Goal: Task Accomplishment & Management: Manage account settings

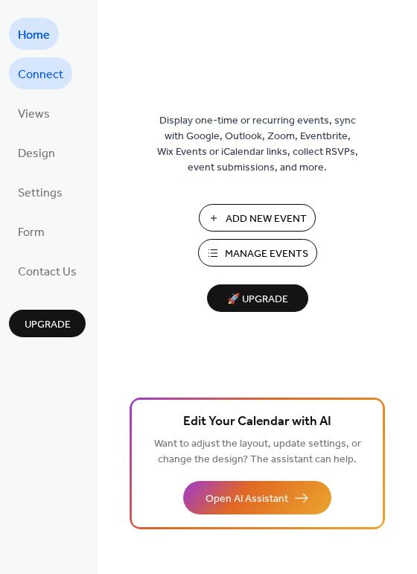
click at [48, 73] on span "Connect" at bounding box center [40, 74] width 45 height 23
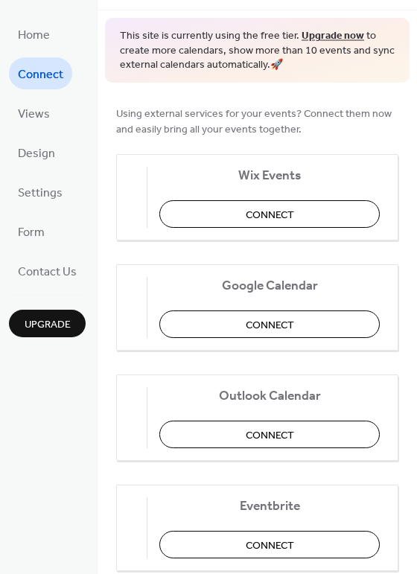
scroll to position [118, 0]
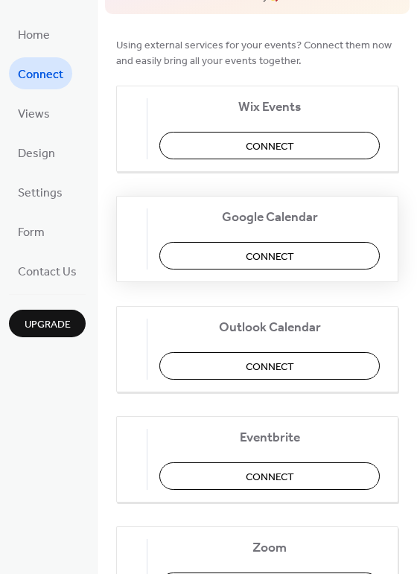
click at [238, 252] on button "Connect" at bounding box center [269, 256] width 220 height 28
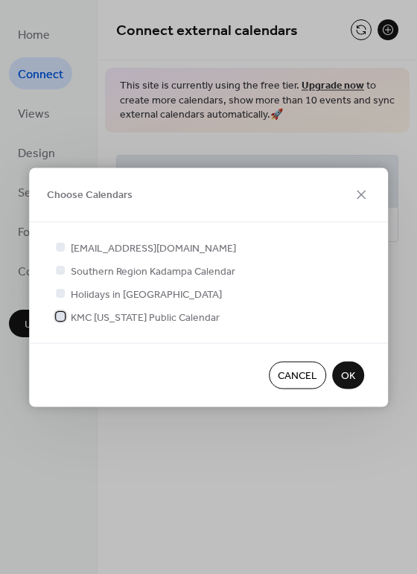
click at [59, 316] on div at bounding box center [60, 316] width 9 height 9
click at [345, 380] on span "OK" at bounding box center [348, 377] width 14 height 16
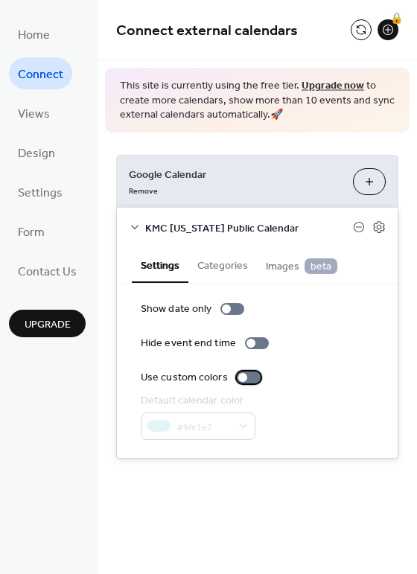
click at [244, 377] on div at bounding box center [249, 378] width 24 height 12
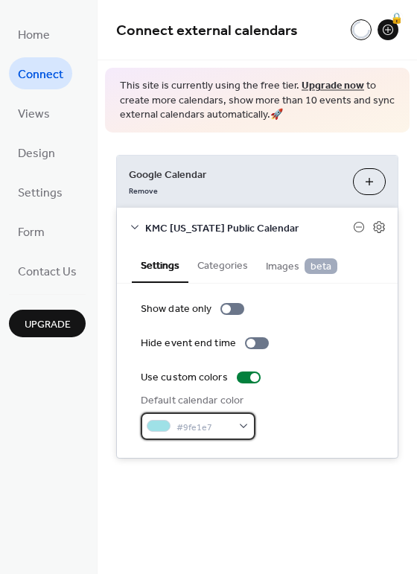
click at [235, 424] on div "#9fe1e7" at bounding box center [198, 426] width 115 height 28
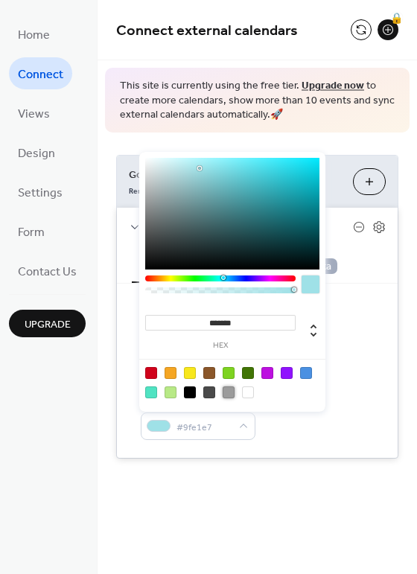
click at [227, 389] on div at bounding box center [229, 392] width 12 height 12
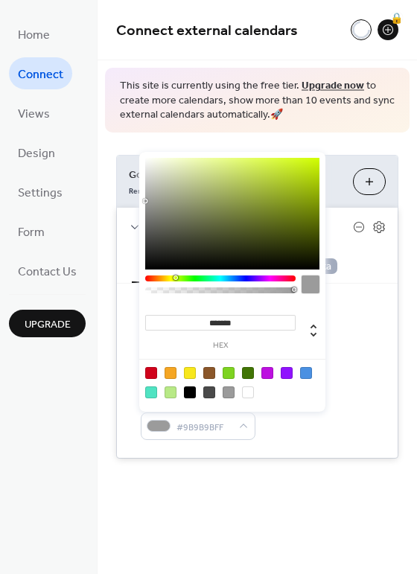
drag, startPoint x: 222, startPoint y: 278, endPoint x: 175, endPoint y: 278, distance: 46.9
click at [175, 278] on div at bounding box center [175, 277] width 4 height 4
click at [229, 394] on div at bounding box center [229, 392] width 12 height 12
click at [171, 374] on div at bounding box center [171, 373] width 12 height 12
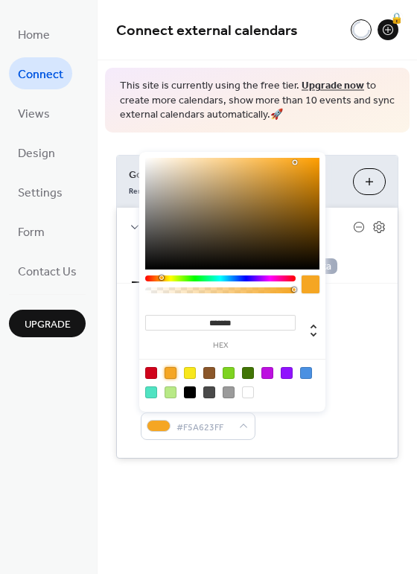
click at [290, 373] on div at bounding box center [287, 373] width 12 height 12
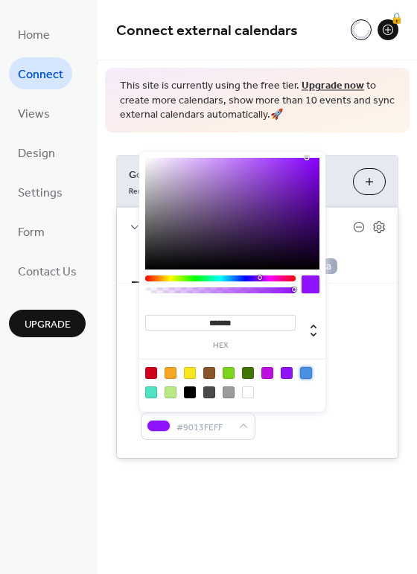
click at [301, 372] on div at bounding box center [306, 373] width 12 height 12
type input "*******"
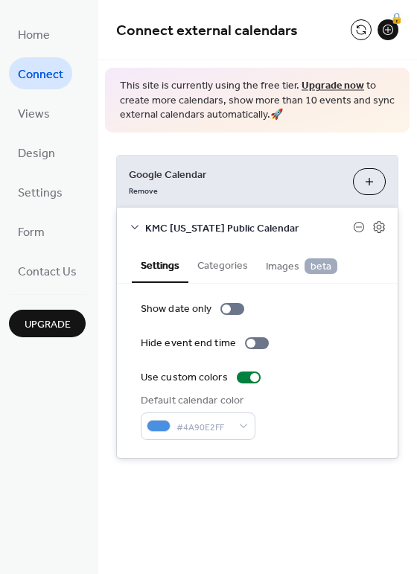
click at [345, 240] on div "KMC North Carolina Public Calendar" at bounding box center [257, 227] width 281 height 39
click at [377, 229] on icon at bounding box center [378, 226] width 13 height 13
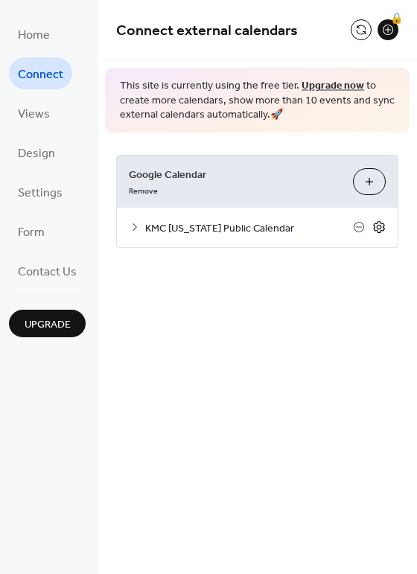
click at [377, 229] on icon at bounding box center [378, 226] width 13 height 13
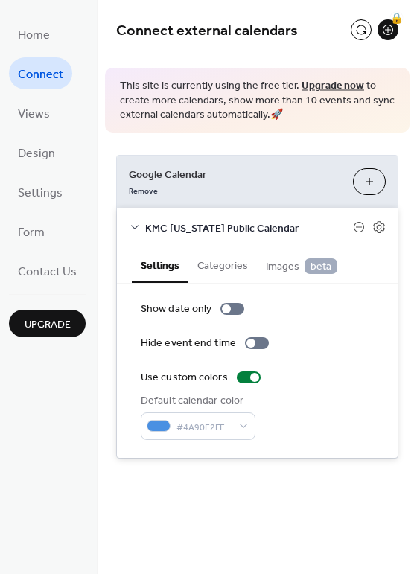
click at [290, 267] on span "Images beta" at bounding box center [301, 266] width 71 height 16
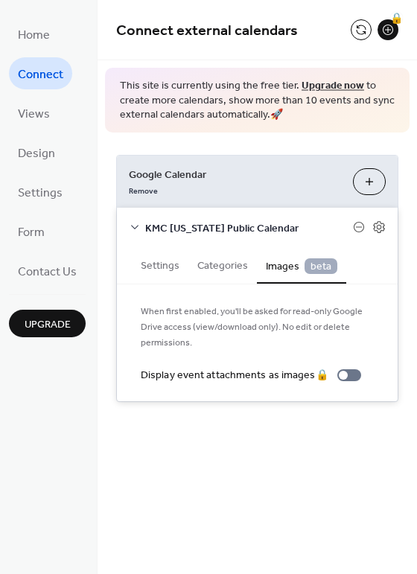
click at [290, 267] on span "Images beta" at bounding box center [301, 266] width 71 height 16
click at [238, 266] on button "Categories" at bounding box center [222, 264] width 68 height 34
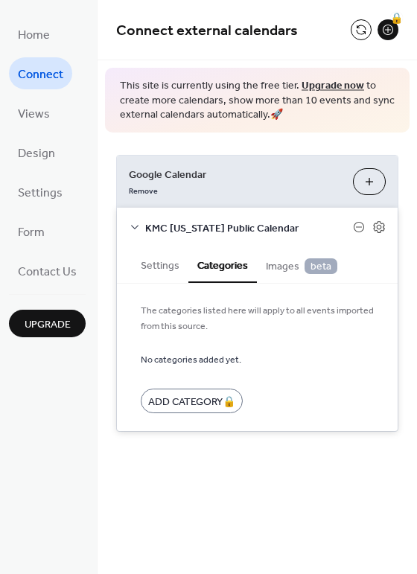
click at [157, 268] on button "Settings" at bounding box center [160, 264] width 57 height 34
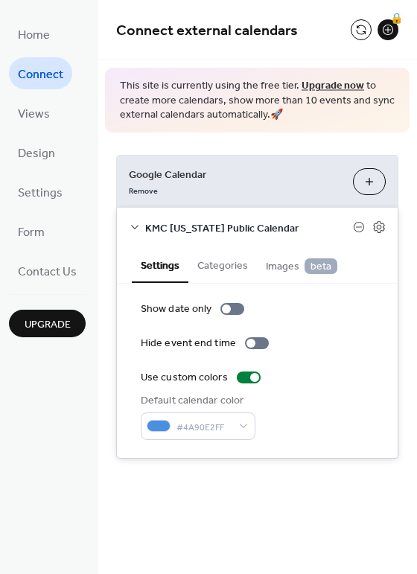
click at [130, 223] on icon at bounding box center [135, 227] width 12 height 12
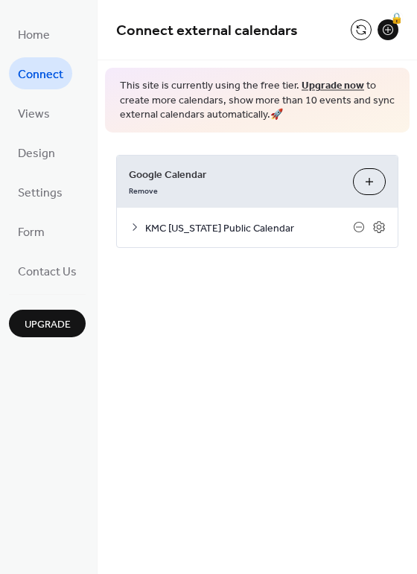
click at [130, 223] on icon at bounding box center [135, 227] width 12 height 12
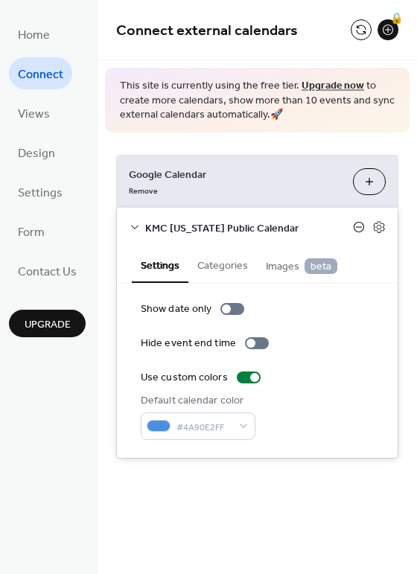
click at [357, 228] on icon at bounding box center [359, 227] width 12 height 12
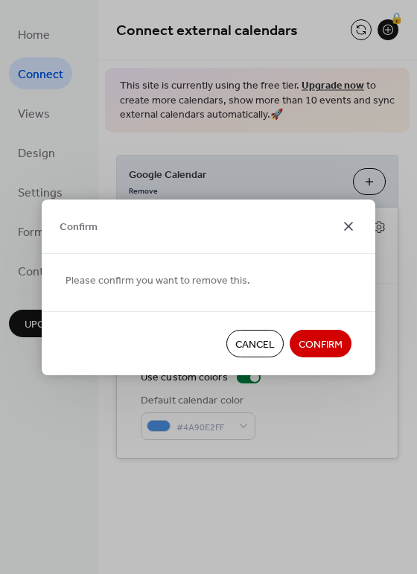
click at [344, 226] on icon at bounding box center [349, 226] width 18 height 18
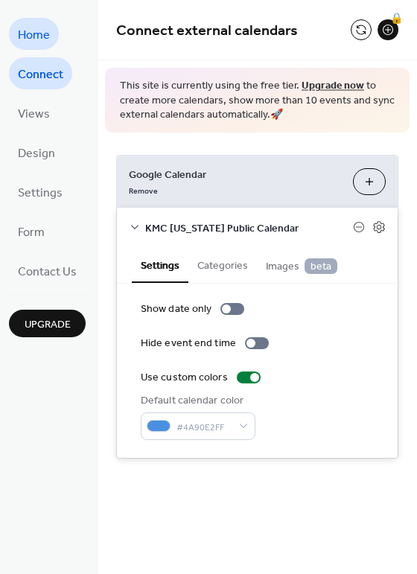
click at [51, 45] on link "Home" at bounding box center [34, 34] width 50 height 32
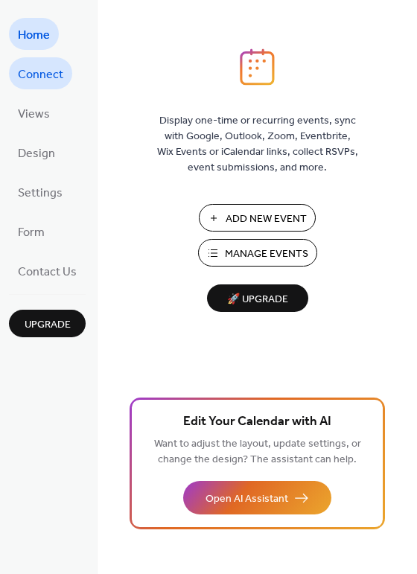
click at [62, 73] on span "Connect" at bounding box center [40, 74] width 45 height 23
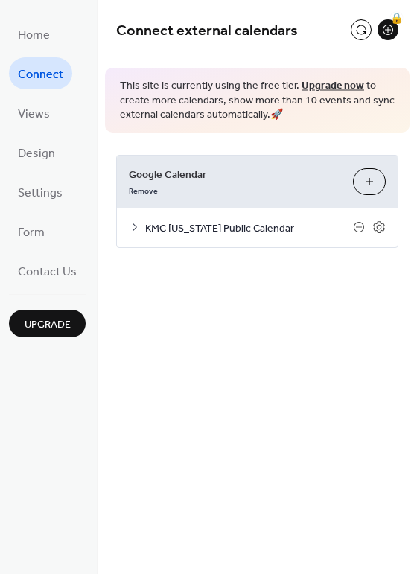
click at [57, 114] on ul "Home Connect Views Design Settings Form Contact Us" at bounding box center [47, 152] width 77 height 269
click at [46, 113] on span "Views" at bounding box center [34, 114] width 32 height 23
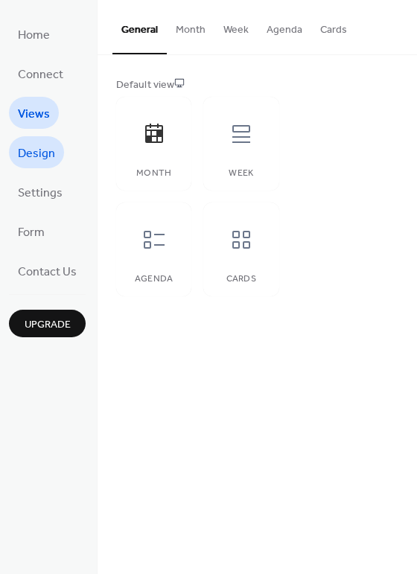
click at [58, 154] on link "Design" at bounding box center [36, 152] width 55 height 32
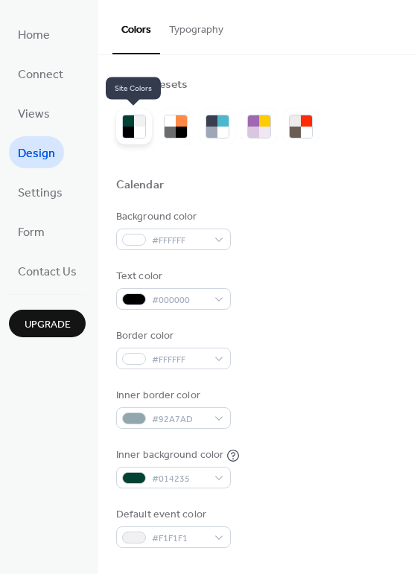
click at [127, 134] on div at bounding box center [128, 132] width 11 height 11
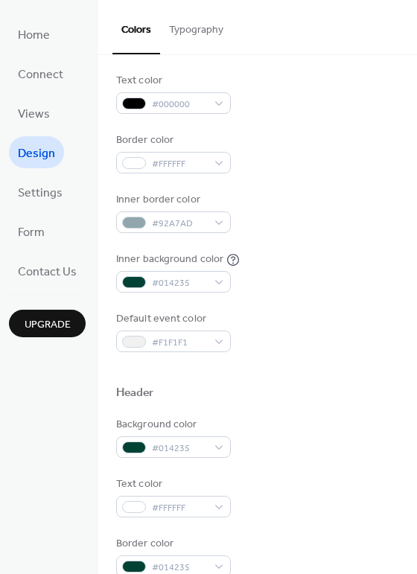
scroll to position [226, 0]
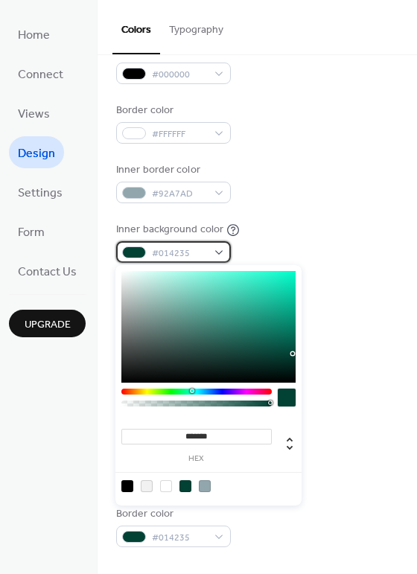
click at [196, 252] on span "#014235" at bounding box center [179, 254] width 55 height 16
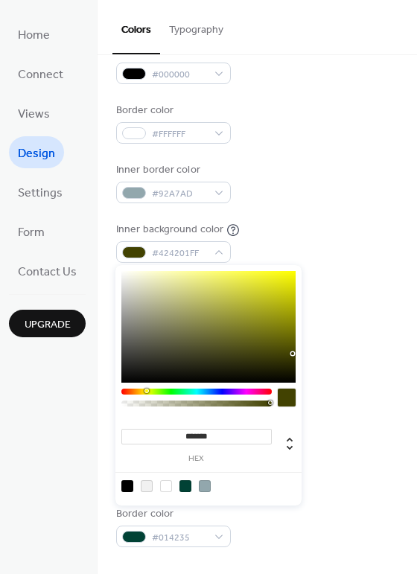
drag, startPoint x: 192, startPoint y: 391, endPoint x: 146, endPoint y: 387, distance: 46.3
click at [146, 387] on div "******* hex" at bounding box center [208, 385] width 186 height 240
click at [170, 282] on div at bounding box center [208, 327] width 174 height 112
type input "***"
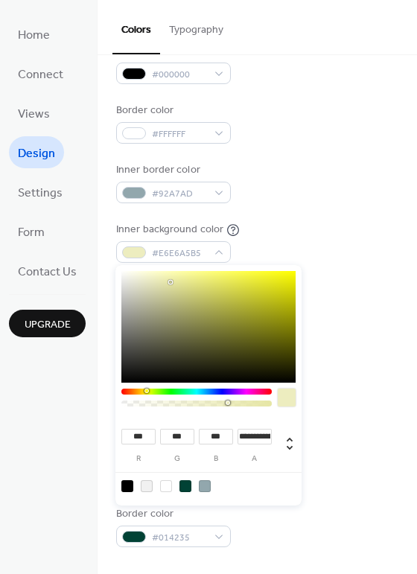
type input "**********"
drag, startPoint x: 269, startPoint y: 401, endPoint x: 223, endPoint y: 407, distance: 45.7
click at [223, 407] on div at bounding box center [196, 404] width 150 height 6
type input "***"
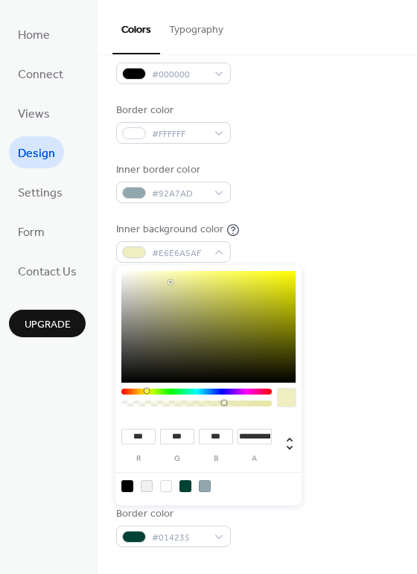
type input "***"
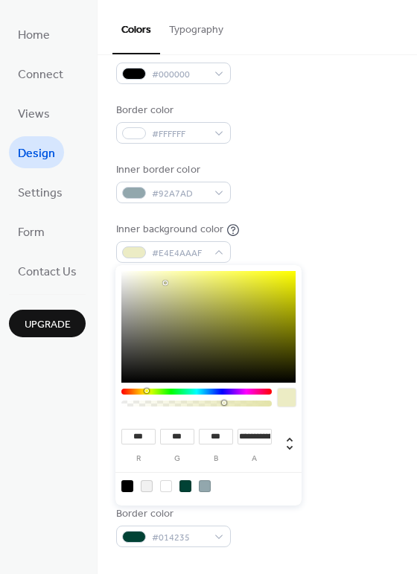
type input "***"
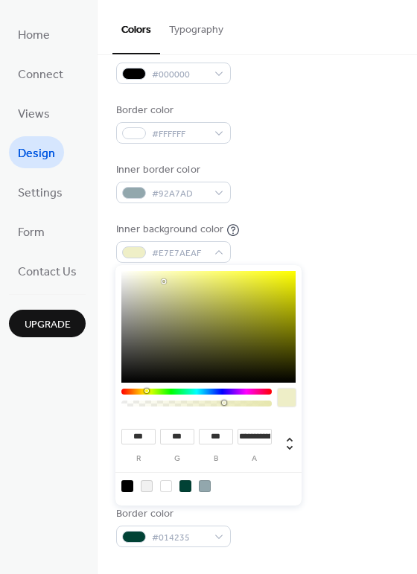
type input "***"
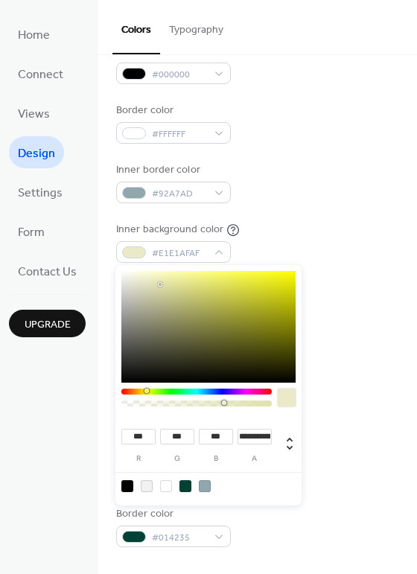
type input "***"
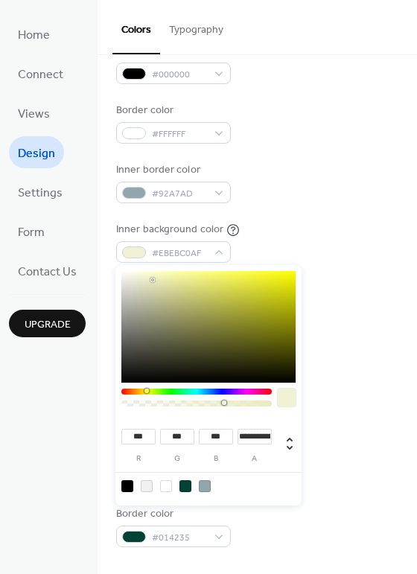
type input "***"
drag, startPoint x: 165, startPoint y: 281, endPoint x: 147, endPoint y: 274, distance: 19.1
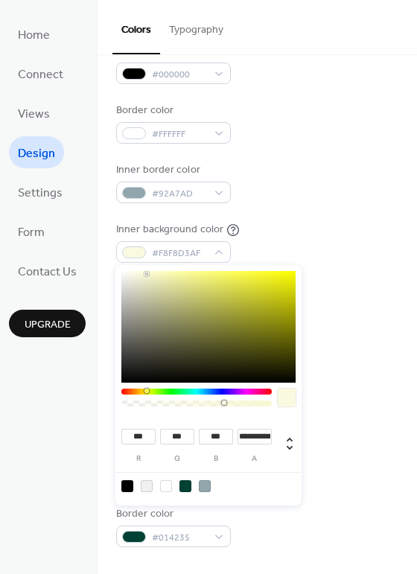
click at [147, 274] on div at bounding box center [208, 327] width 174 height 112
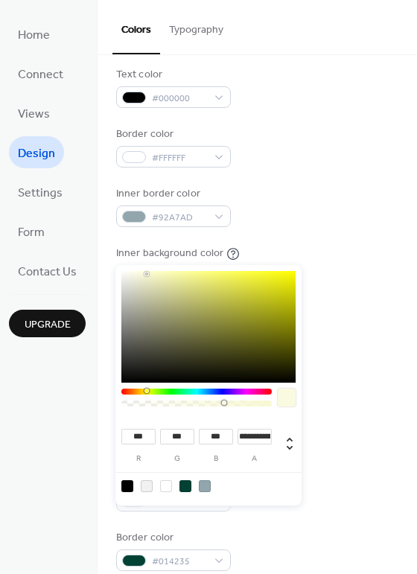
click at [195, 31] on button "Typography" at bounding box center [196, 26] width 72 height 53
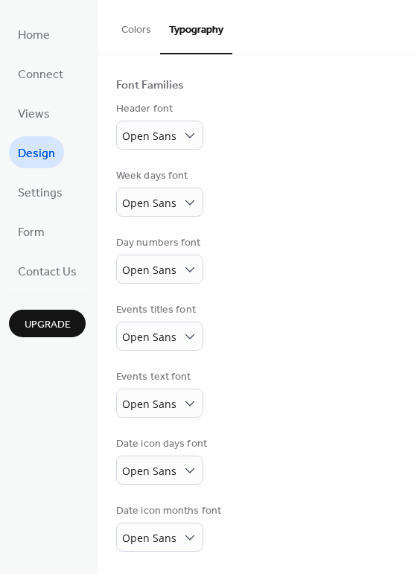
scroll to position [85, 0]
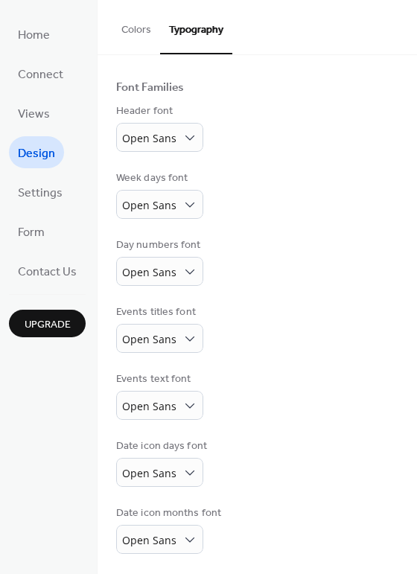
click at [136, 31] on button "Colors" at bounding box center [136, 26] width 48 height 53
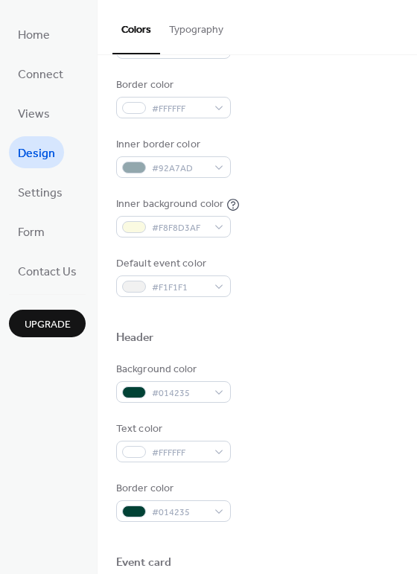
scroll to position [253, 0]
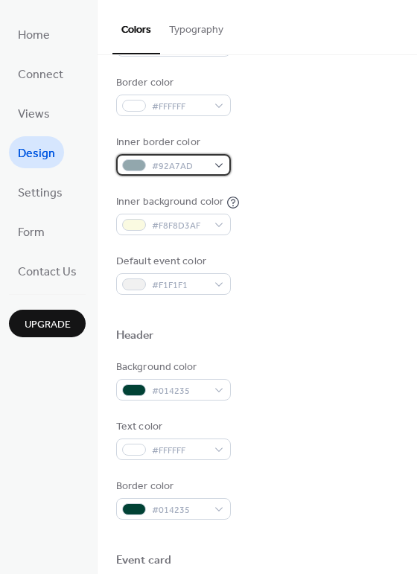
click at [129, 163] on div at bounding box center [134, 165] width 24 height 12
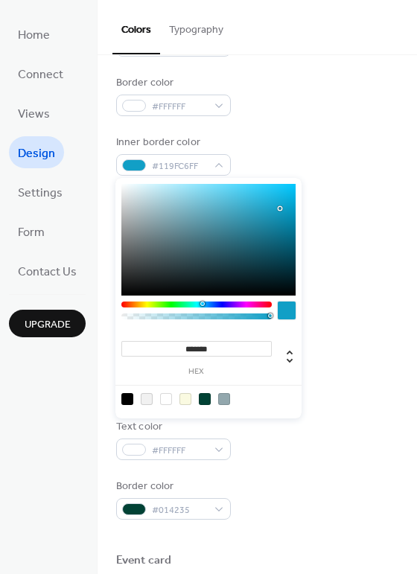
type input "*******"
drag, startPoint x: 147, startPoint y: 217, endPoint x: 278, endPoint y: 202, distance: 132.0
click at [278, 202] on div at bounding box center [278, 201] width 3 height 3
click at [287, 313] on div at bounding box center [287, 311] width 18 height 18
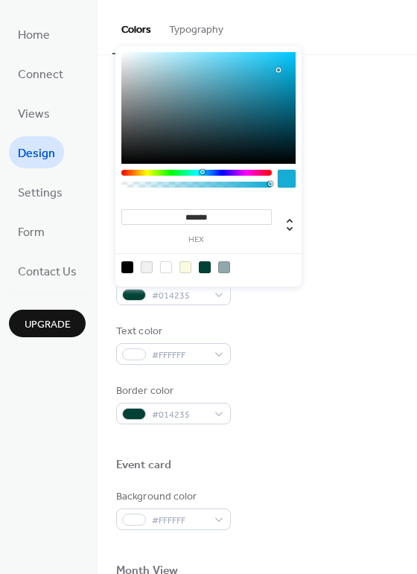
scroll to position [404, 0]
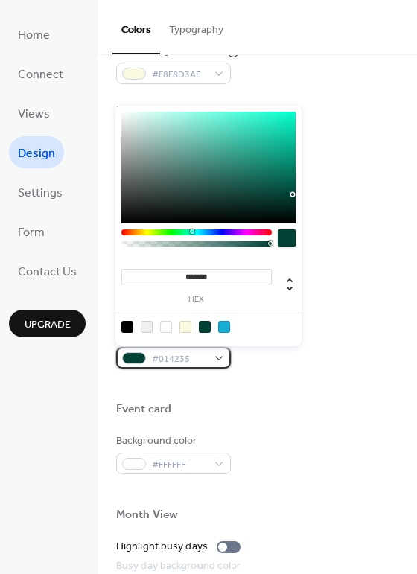
click at [161, 355] on span "#014235" at bounding box center [179, 359] width 55 height 16
click at [147, 327] on div at bounding box center [147, 327] width 12 height 12
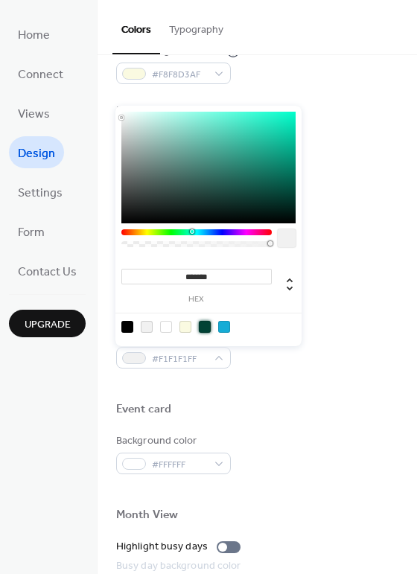
click at [203, 328] on div at bounding box center [205, 327] width 12 height 12
type input "*"
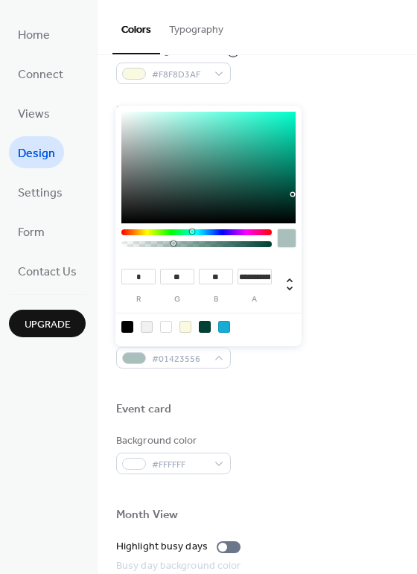
type input "**********"
drag, startPoint x: 270, startPoint y: 244, endPoint x: 167, endPoint y: 243, distance: 102.7
click at [167, 243] on div at bounding box center [167, 243] width 4 height 4
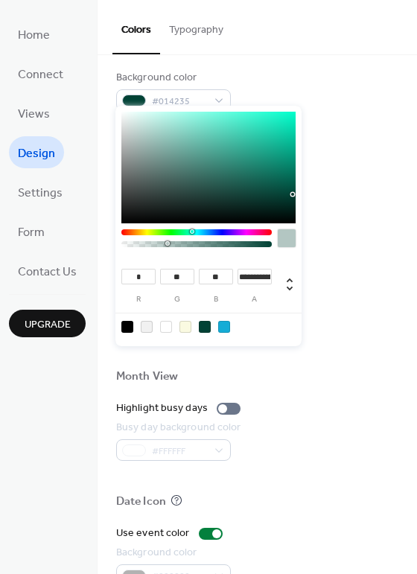
scroll to position [599, 0]
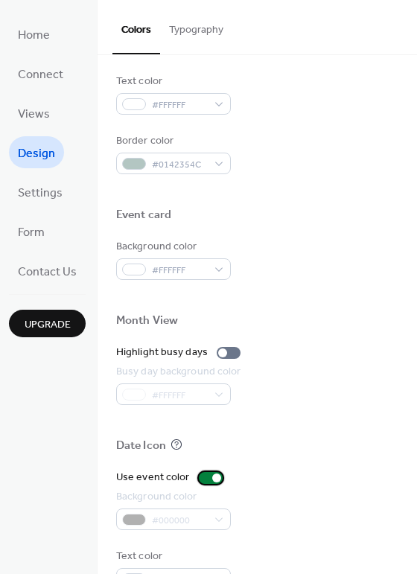
click at [203, 474] on div at bounding box center [211, 478] width 24 height 12
click at [212, 474] on div at bounding box center [211, 478] width 24 height 12
click at [36, 195] on span "Settings" at bounding box center [40, 193] width 45 height 23
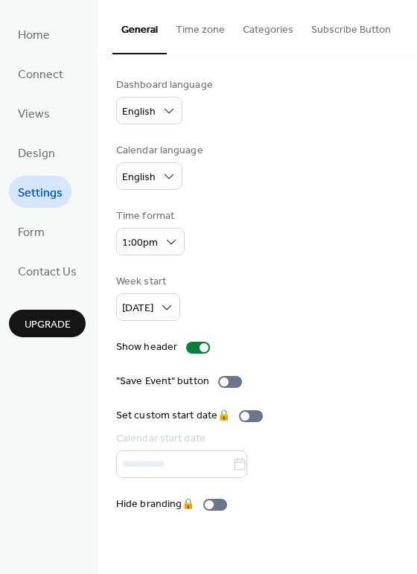
click at [206, 35] on button "Time zone" at bounding box center [200, 26] width 67 height 53
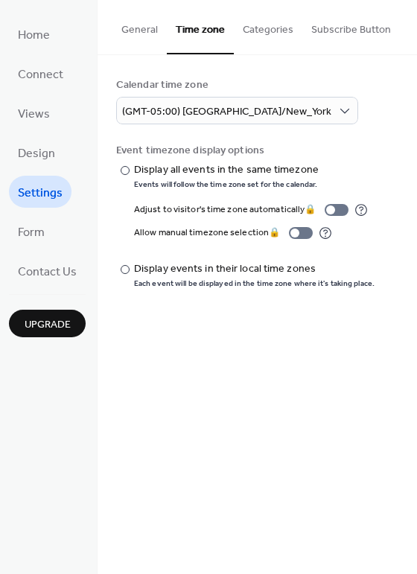
click at [268, 32] on button "Categories" at bounding box center [268, 26] width 68 height 53
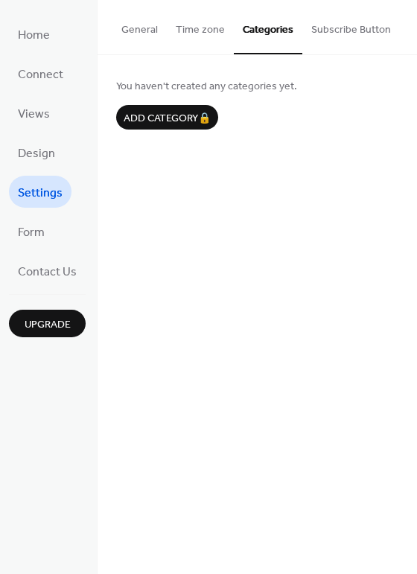
click at [319, 34] on button "Subscribe Button" at bounding box center [351, 26] width 98 height 53
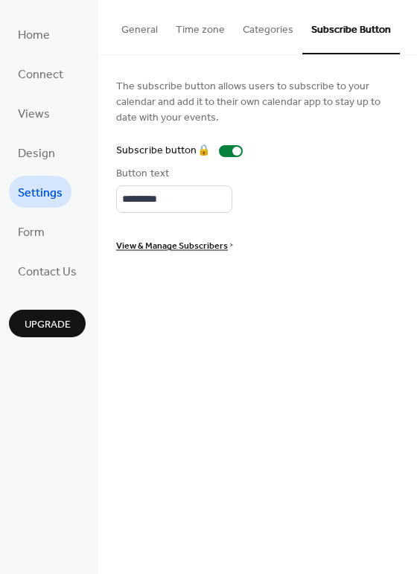
click at [153, 36] on button "General" at bounding box center [139, 26] width 54 height 53
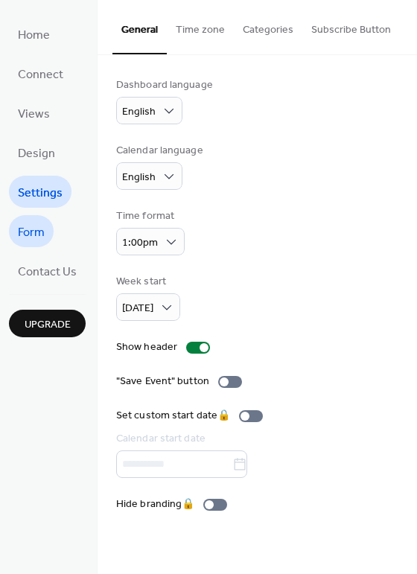
click at [31, 238] on span "Form" at bounding box center [31, 232] width 27 height 23
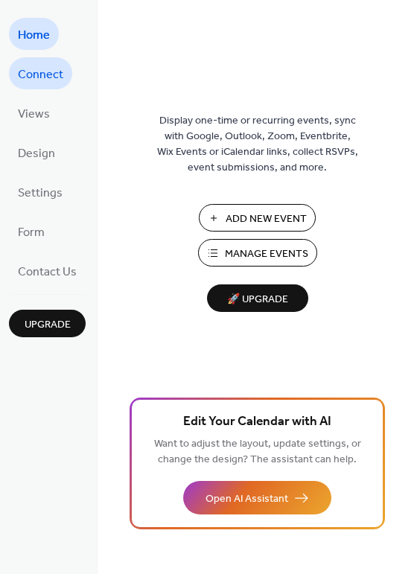
click at [39, 69] on span "Connect" at bounding box center [40, 74] width 45 height 23
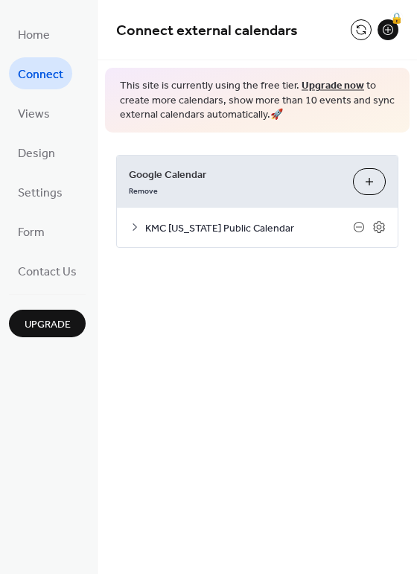
click at [366, 181] on button "Choose Calendars" at bounding box center [369, 181] width 33 height 27
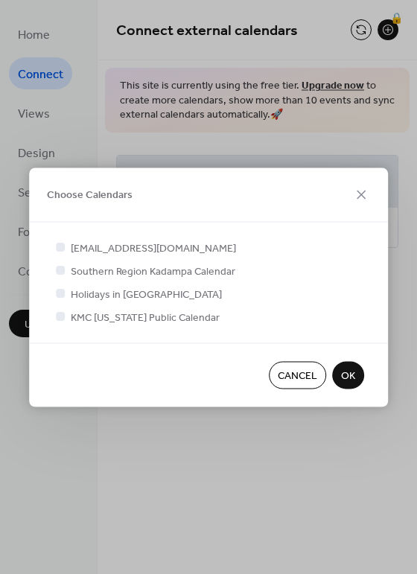
click at [63, 247] on div at bounding box center [60, 247] width 9 height 9
click at [62, 247] on div at bounding box center [60, 247] width 9 height 9
click at [62, 272] on div at bounding box center [60, 270] width 9 height 9
click at [62, 292] on div at bounding box center [60, 293] width 9 height 9
click at [63, 316] on icon at bounding box center [60, 316] width 6 height 6
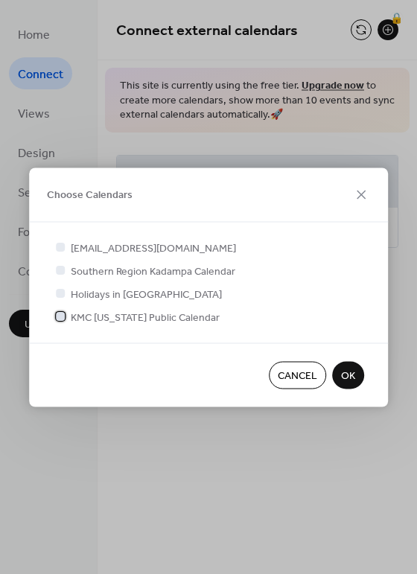
click at [63, 316] on div at bounding box center [60, 316] width 9 height 9
click at [62, 318] on icon at bounding box center [60, 316] width 6 height 6
click at [344, 381] on span "OK" at bounding box center [348, 377] width 14 height 16
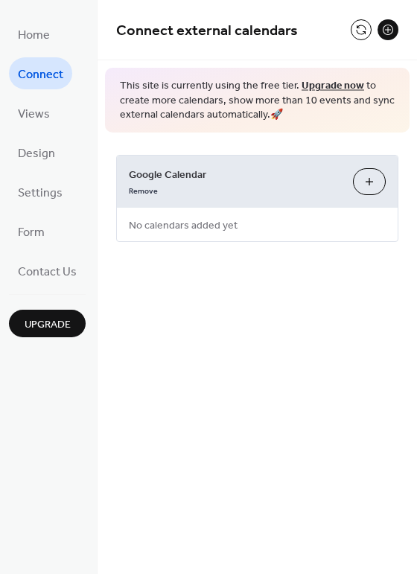
click at [362, 180] on button "Choose Calendars" at bounding box center [369, 181] width 33 height 27
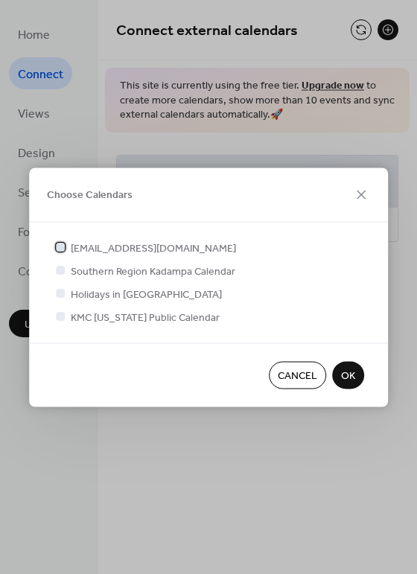
click at [61, 249] on div at bounding box center [60, 247] width 9 height 9
click at [63, 319] on div at bounding box center [60, 316] width 9 height 9
click at [60, 314] on div at bounding box center [60, 316] width 9 height 9
click at [58, 246] on icon at bounding box center [60, 247] width 5 height 4
click at [63, 316] on div at bounding box center [60, 316] width 9 height 9
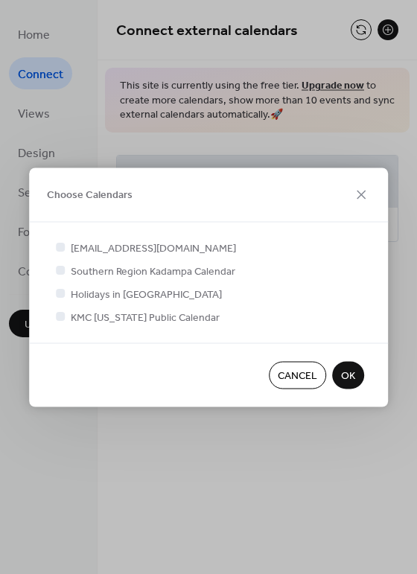
click at [342, 377] on span "OK" at bounding box center [348, 377] width 14 height 16
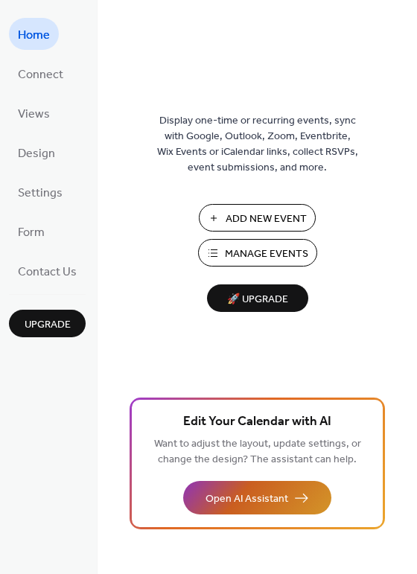
click at [235, 498] on span "Open AI Assistant" at bounding box center [246, 499] width 83 height 16
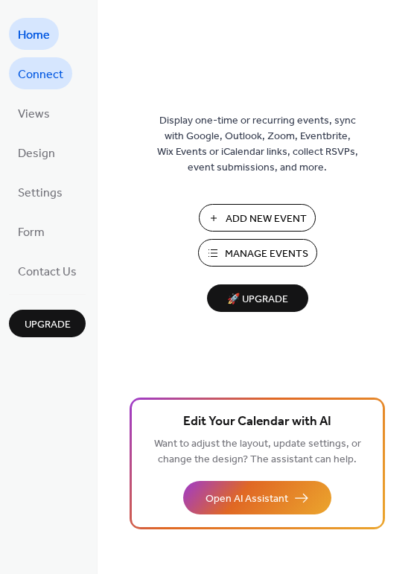
click at [32, 74] on span "Connect" at bounding box center [40, 74] width 45 height 23
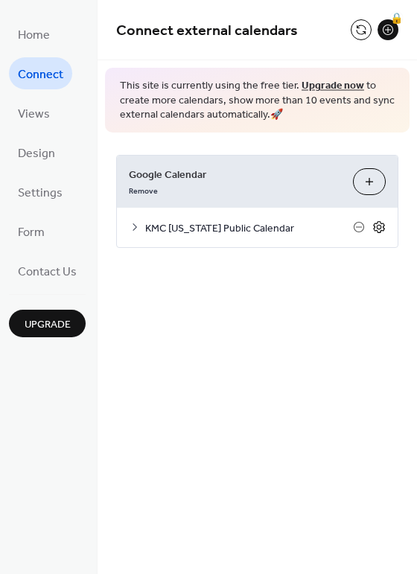
click at [377, 222] on icon at bounding box center [378, 227] width 11 height 12
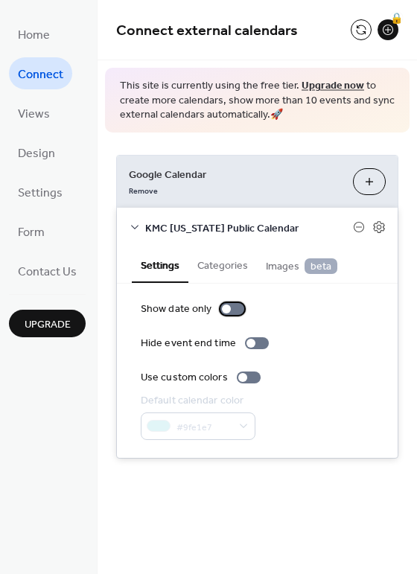
click at [229, 307] on div at bounding box center [232, 309] width 24 height 12
click at [229, 308] on div at bounding box center [232, 309] width 24 height 12
click at [220, 307] on div at bounding box center [232, 309] width 24 height 12
click at [255, 338] on div at bounding box center [257, 343] width 24 height 12
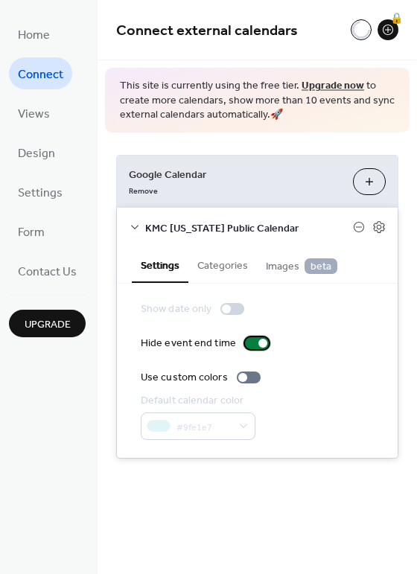
click at [245, 343] on div at bounding box center [257, 343] width 24 height 12
click at [247, 376] on div at bounding box center [249, 378] width 24 height 12
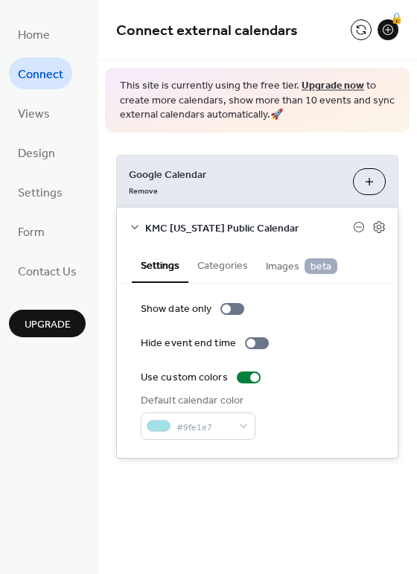
click at [226, 265] on button "Categories" at bounding box center [222, 264] width 68 height 34
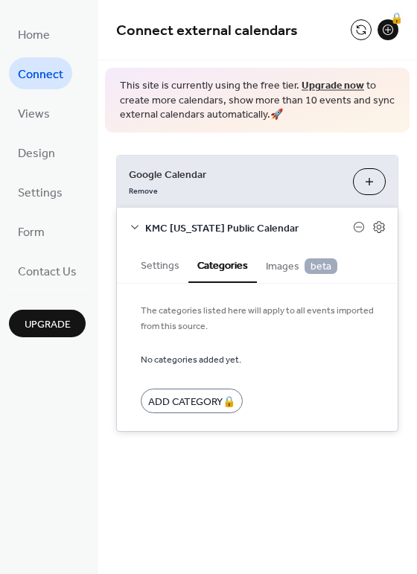
click at [279, 274] on span "Images beta" at bounding box center [301, 266] width 71 height 16
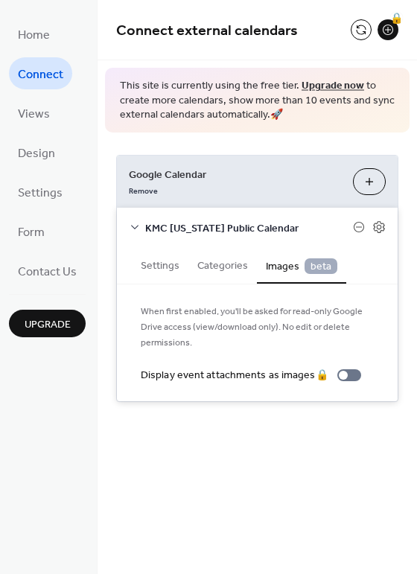
click at [134, 226] on icon at bounding box center [135, 227] width 12 height 12
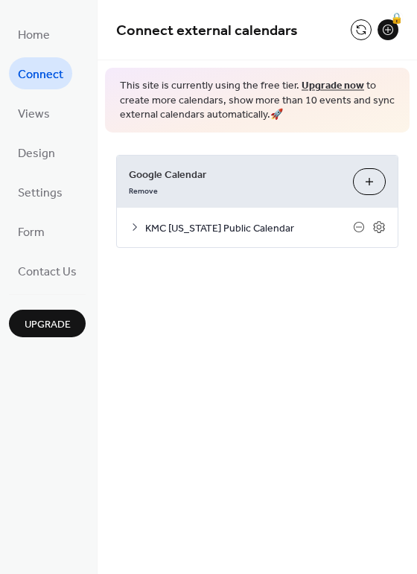
click at [134, 226] on icon at bounding box center [135, 226] width 4 height 7
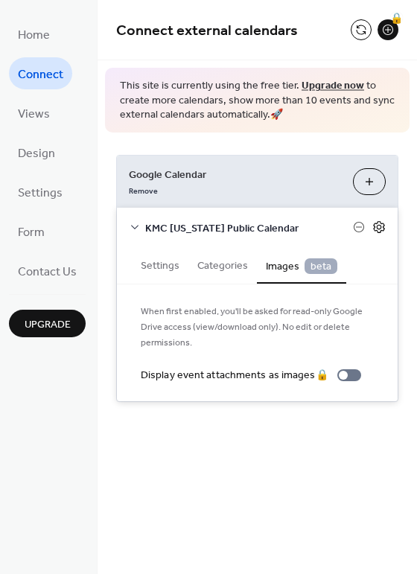
click at [385, 226] on icon at bounding box center [378, 226] width 13 height 13
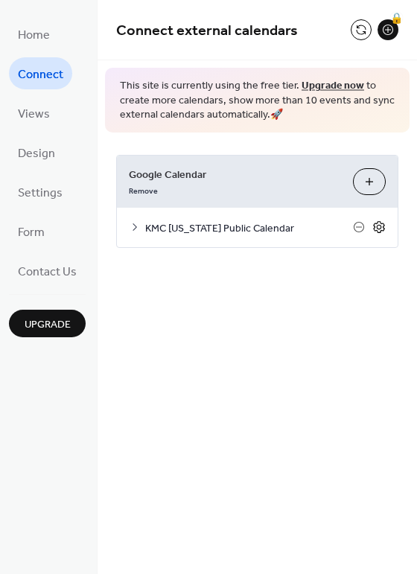
click at [385, 226] on icon at bounding box center [378, 226] width 13 height 13
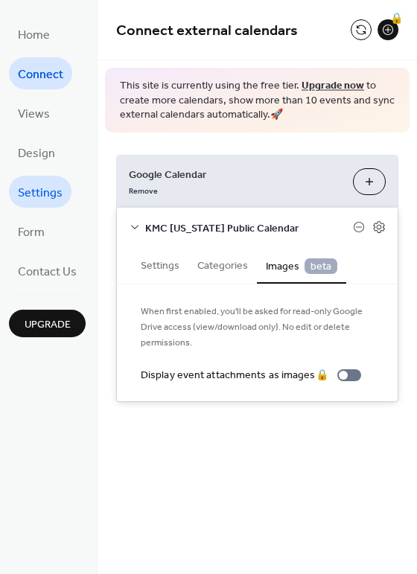
click at [46, 189] on span "Settings" at bounding box center [40, 193] width 45 height 23
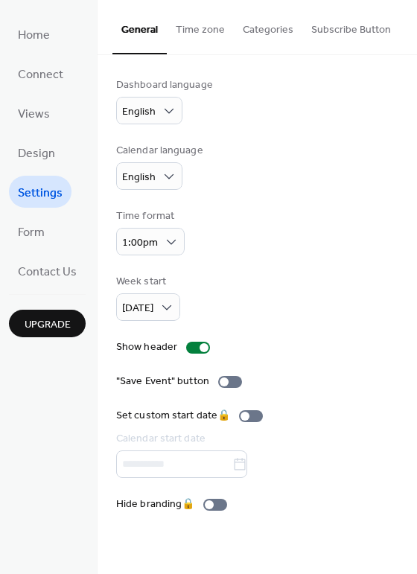
click at [204, 34] on button "Time zone" at bounding box center [200, 26] width 67 height 53
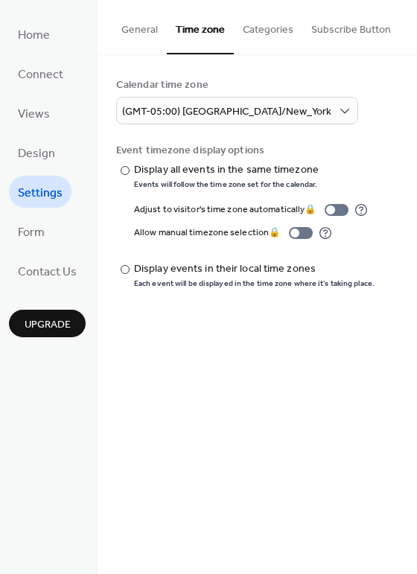
click at [265, 38] on button "Categories" at bounding box center [268, 26] width 68 height 53
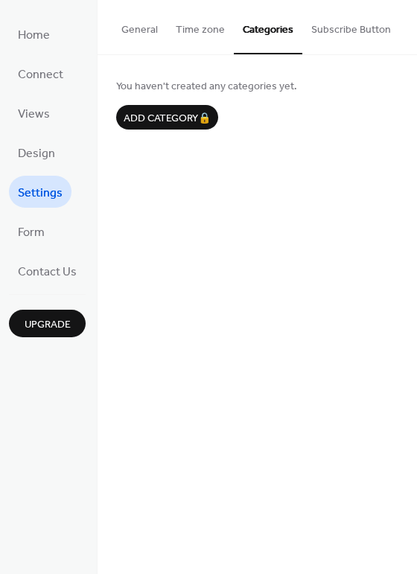
click at [328, 29] on button "Subscribe Button" at bounding box center [351, 26] width 98 height 53
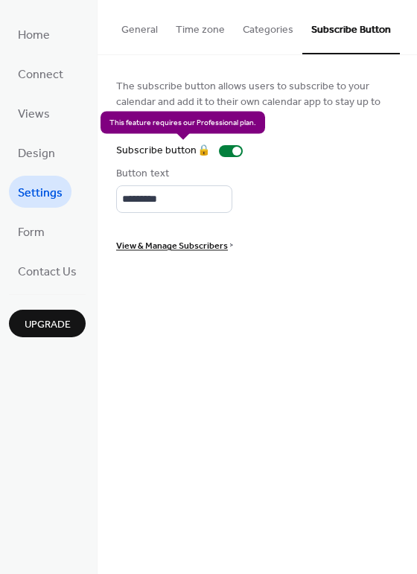
click at [220, 153] on div "Subscribe button 🔒" at bounding box center [182, 151] width 133 height 16
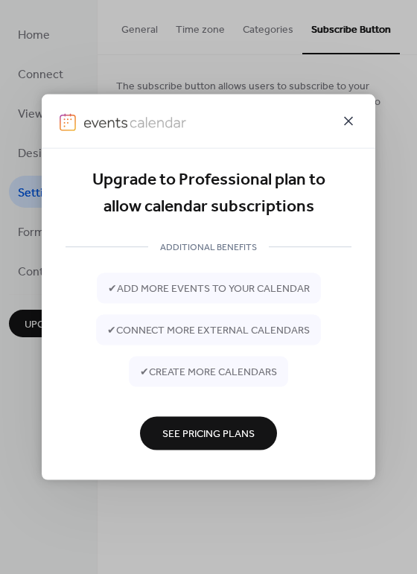
click at [344, 117] on icon at bounding box center [348, 120] width 9 height 9
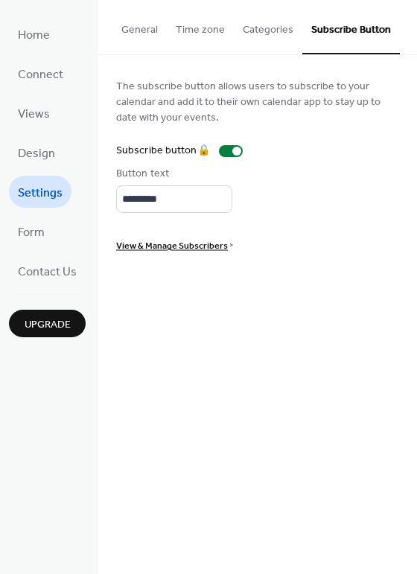
click at [128, 31] on button "General" at bounding box center [139, 26] width 54 height 53
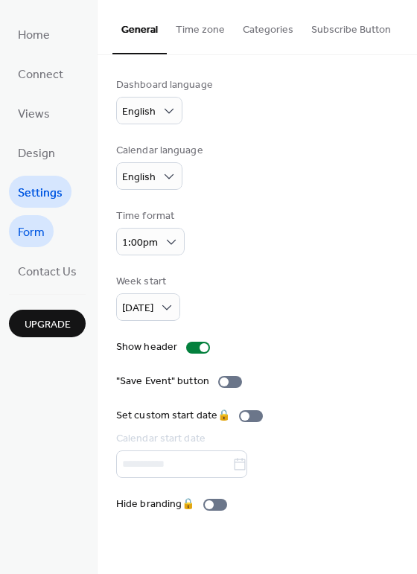
click at [23, 232] on span "Form" at bounding box center [31, 232] width 27 height 23
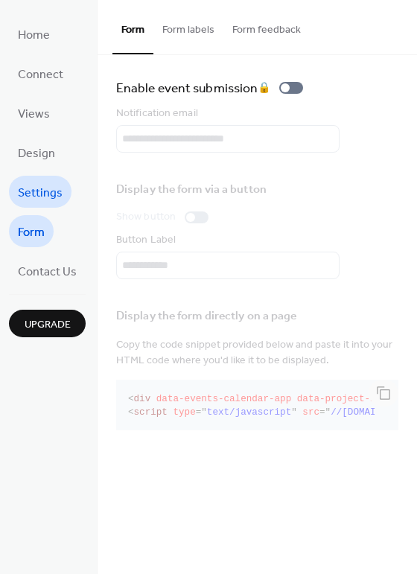
click at [38, 193] on span "Settings" at bounding box center [40, 193] width 45 height 23
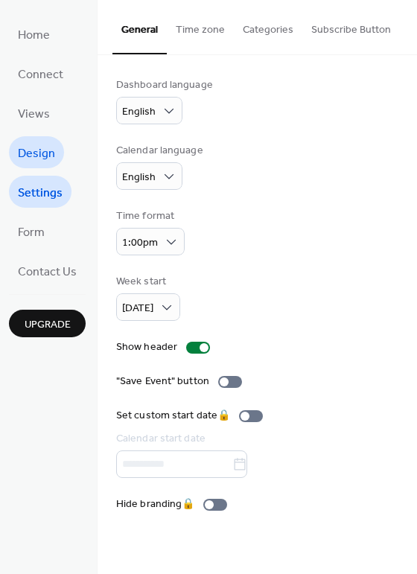
click at [16, 156] on link "Design" at bounding box center [36, 152] width 55 height 32
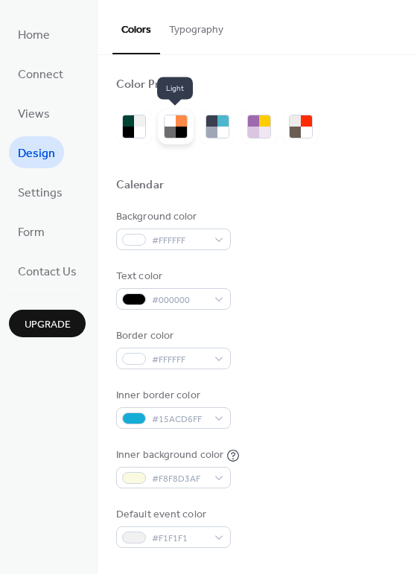
click at [179, 133] on div at bounding box center [181, 132] width 11 height 11
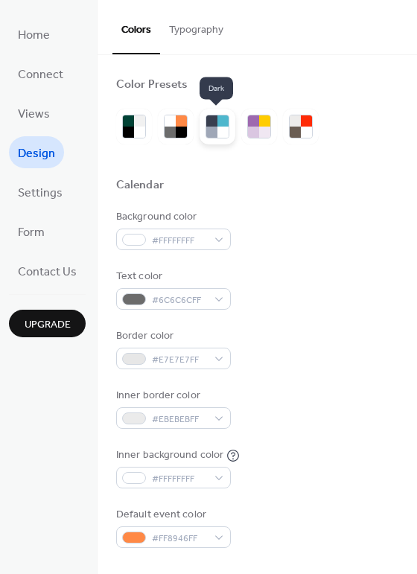
click at [214, 127] on div at bounding box center [211, 132] width 11 height 11
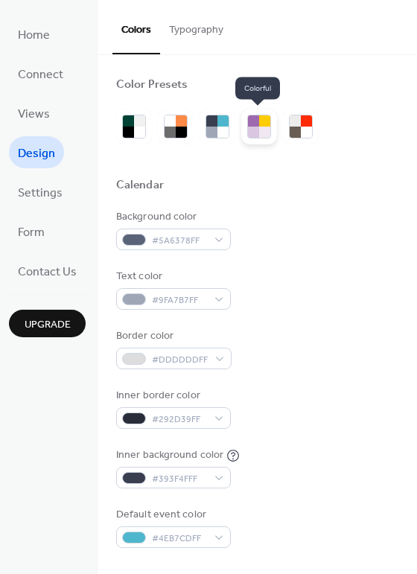
click at [267, 131] on div at bounding box center [264, 132] width 11 height 11
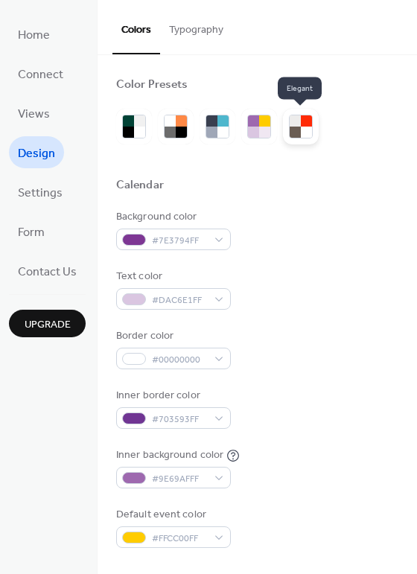
click at [303, 127] on div at bounding box center [306, 132] width 11 height 11
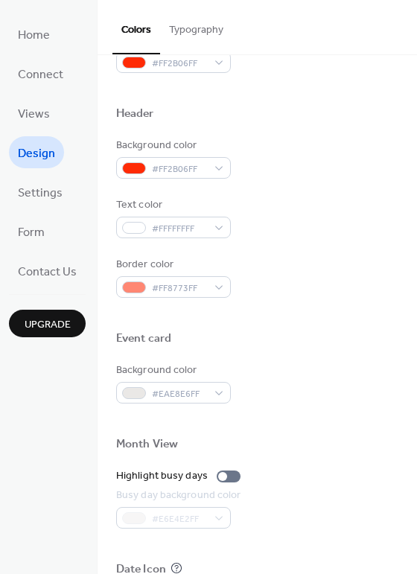
scroll to position [481, 0]
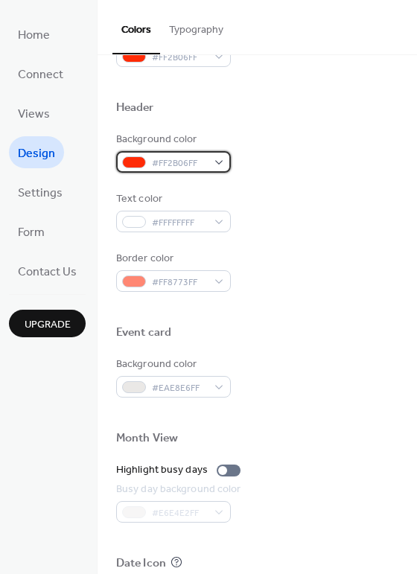
click at [180, 156] on span "#FF2B06FF" at bounding box center [179, 164] width 55 height 16
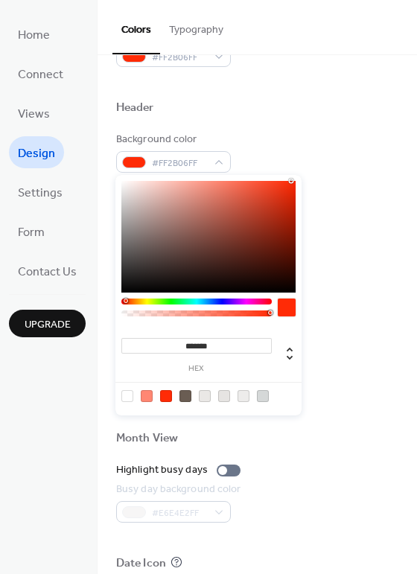
click at [229, 228] on div at bounding box center [208, 237] width 174 height 112
type input "*******"
drag, startPoint x: 229, startPoint y: 229, endPoint x: 233, endPoint y: 191, distance: 37.4
click at [233, 191] on div at bounding box center [233, 191] width 3 height 3
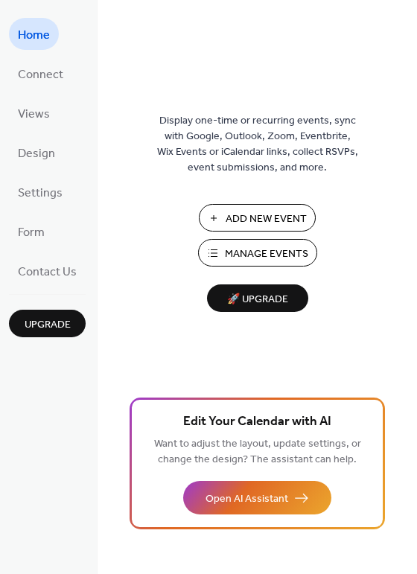
click at [248, 260] on span "Manage Events" at bounding box center [266, 254] width 83 height 16
click at [39, 74] on span "Connect" at bounding box center [40, 74] width 45 height 23
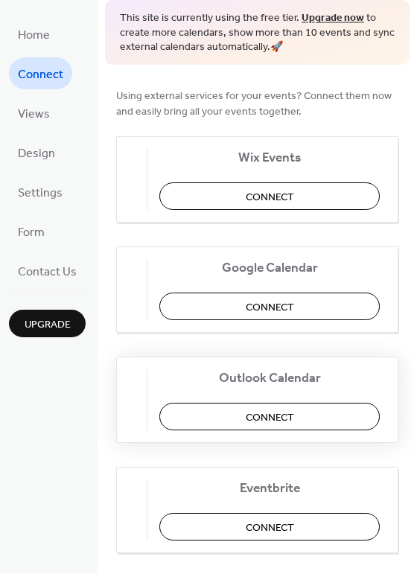
scroll to position [39, 0]
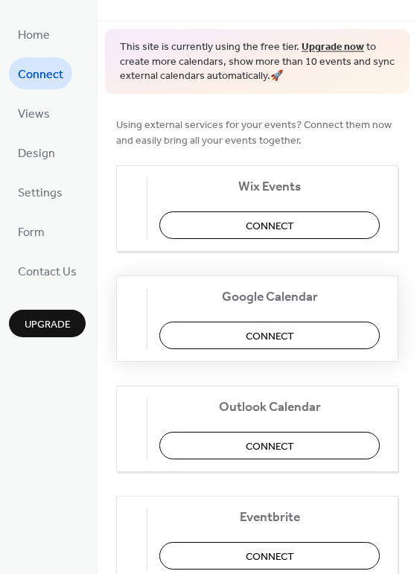
click at [206, 330] on button "Connect" at bounding box center [269, 336] width 220 height 28
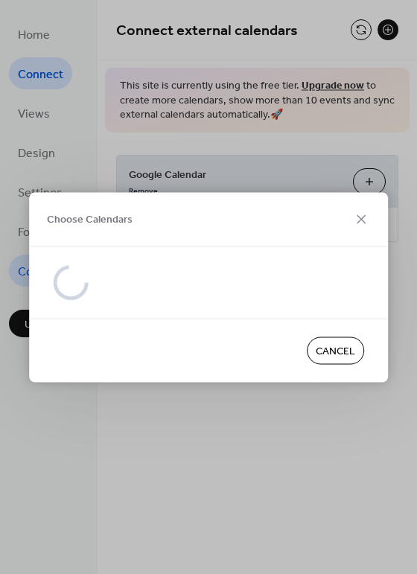
scroll to position [0, 0]
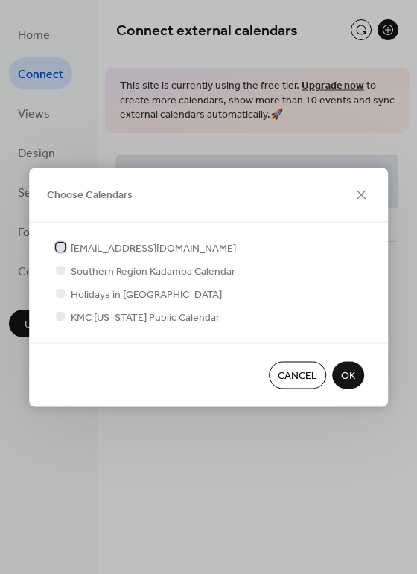
click at [63, 244] on div at bounding box center [60, 247] width 9 height 9
click at [63, 244] on icon at bounding box center [60, 247] width 6 height 6
click at [60, 316] on div at bounding box center [60, 316] width 9 height 9
click at [338, 374] on button "OK" at bounding box center [348, 375] width 32 height 28
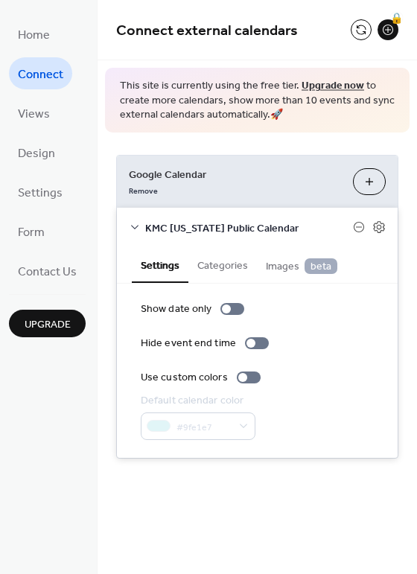
click at [214, 274] on button "Categories" at bounding box center [222, 264] width 68 height 34
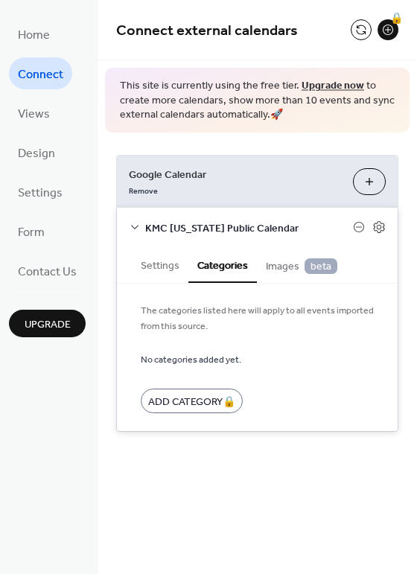
click at [266, 263] on span "Images beta" at bounding box center [301, 266] width 71 height 16
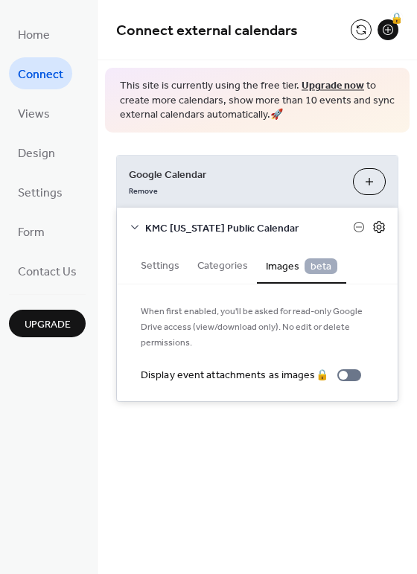
click at [380, 225] on icon at bounding box center [379, 227] width 5 height 5
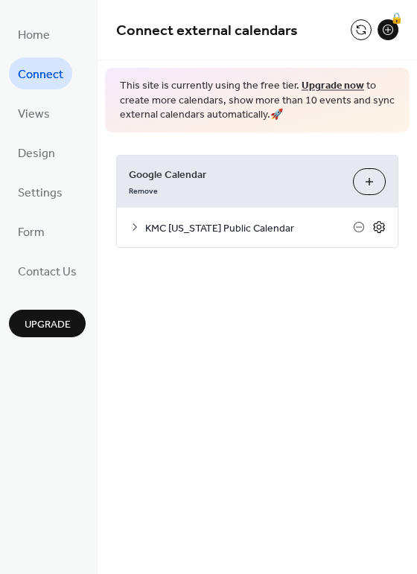
click at [380, 225] on icon at bounding box center [379, 227] width 5 height 5
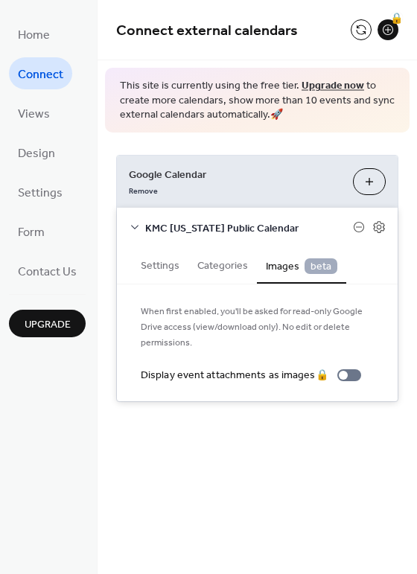
click at [172, 264] on button "Settings" at bounding box center [160, 264] width 57 height 34
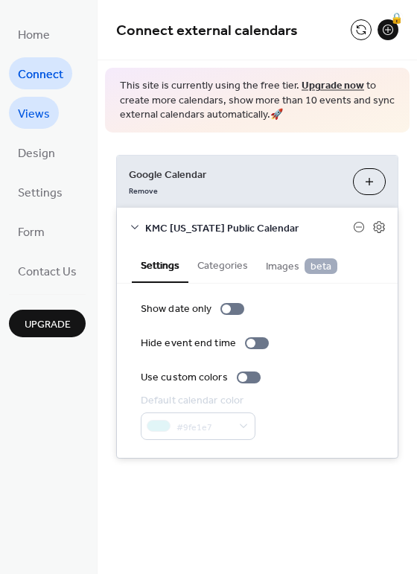
click at [35, 111] on span "Views" at bounding box center [34, 114] width 32 height 23
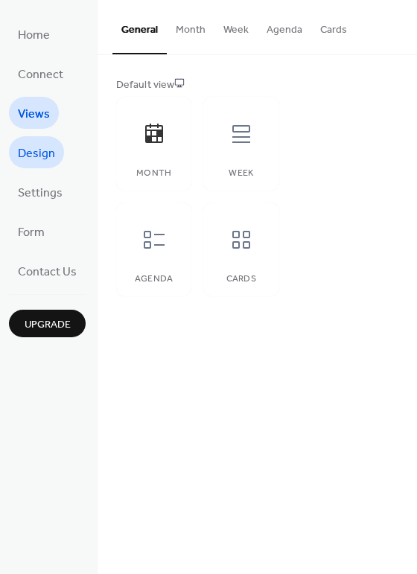
click at [22, 159] on span "Design" at bounding box center [36, 153] width 37 height 23
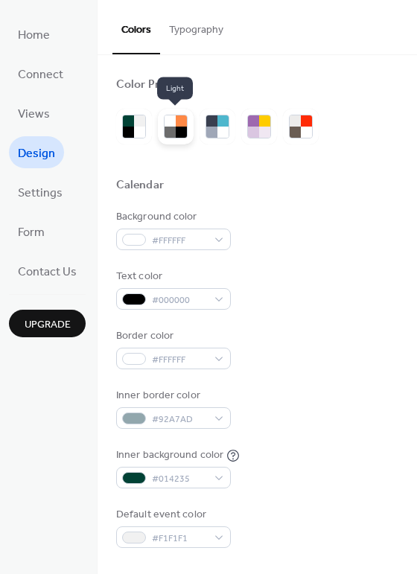
click at [173, 127] on div at bounding box center [170, 132] width 11 height 11
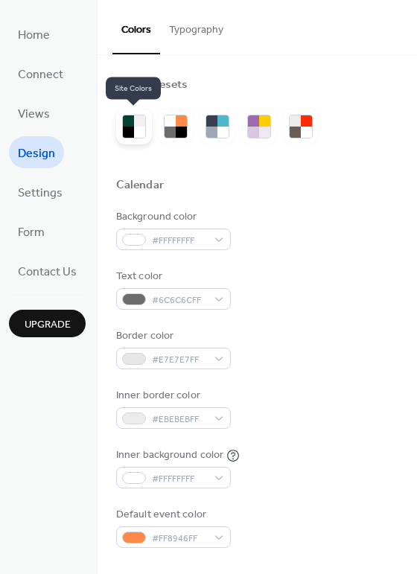
click at [128, 133] on div at bounding box center [128, 132] width 11 height 11
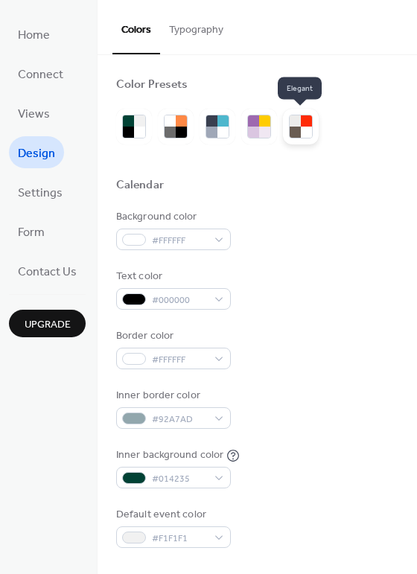
click at [307, 124] on div at bounding box center [306, 120] width 11 height 11
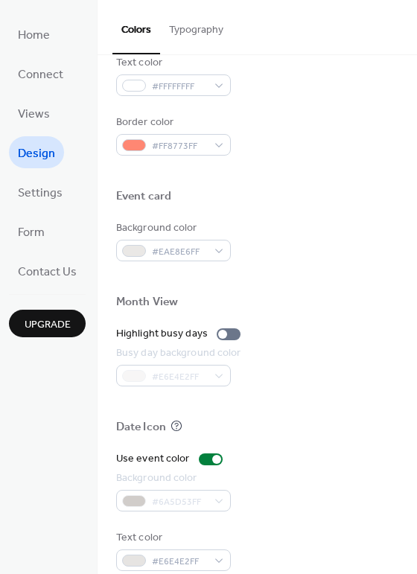
scroll to position [636, 0]
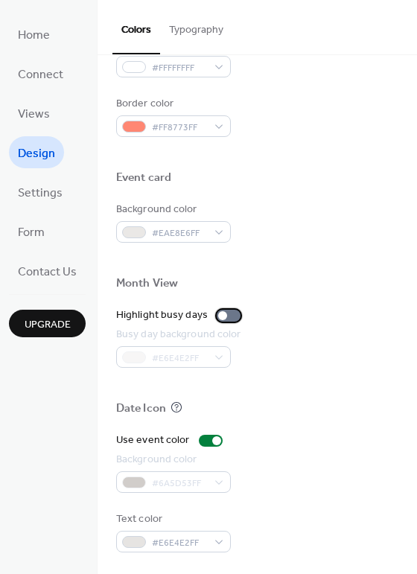
click at [229, 319] on div at bounding box center [229, 316] width 24 height 12
click at [229, 320] on label "Highlight busy days" at bounding box center [181, 315] width 130 height 16
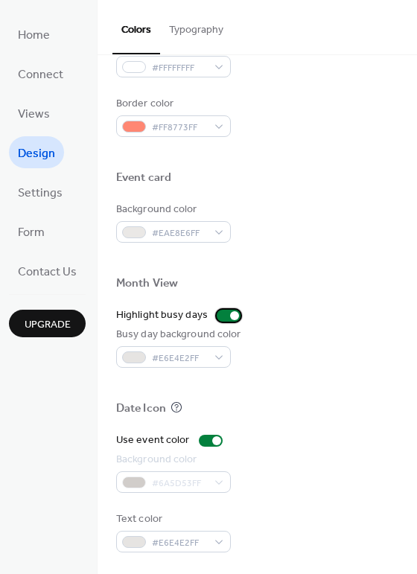
click at [229, 320] on label "Highlight busy days" at bounding box center [181, 315] width 130 height 16
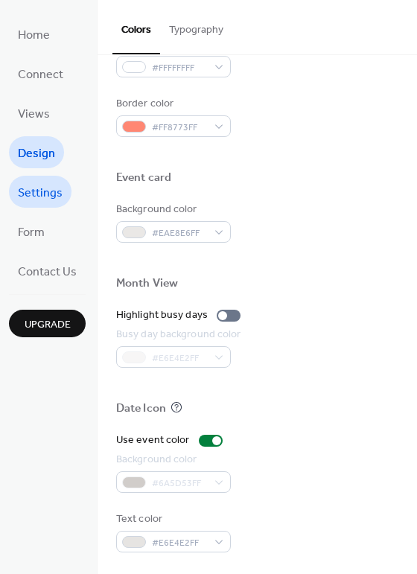
click at [39, 190] on span "Settings" at bounding box center [40, 193] width 45 height 23
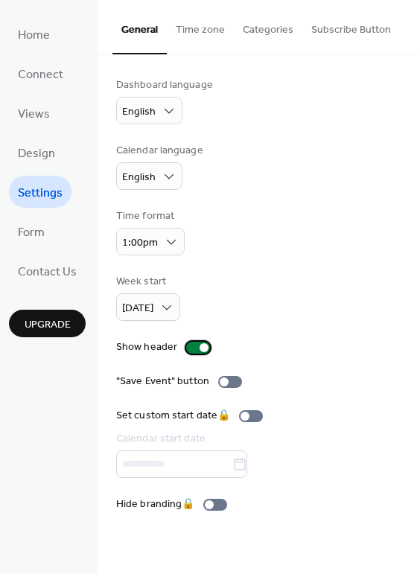
click at [187, 342] on div at bounding box center [198, 348] width 24 height 12
click at [200, 348] on div at bounding box center [198, 348] width 24 height 12
click at [48, 229] on link "Form" at bounding box center [31, 231] width 45 height 32
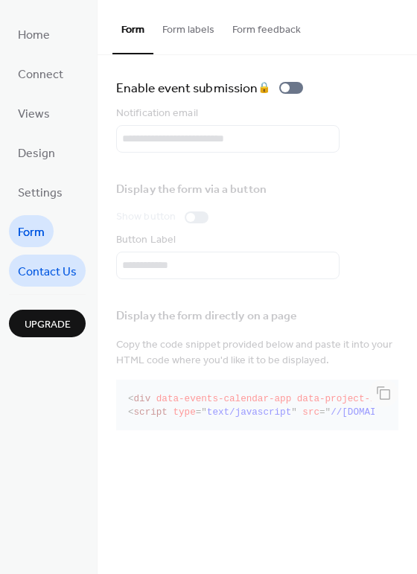
click at [44, 275] on span "Contact Us" at bounding box center [47, 272] width 59 height 23
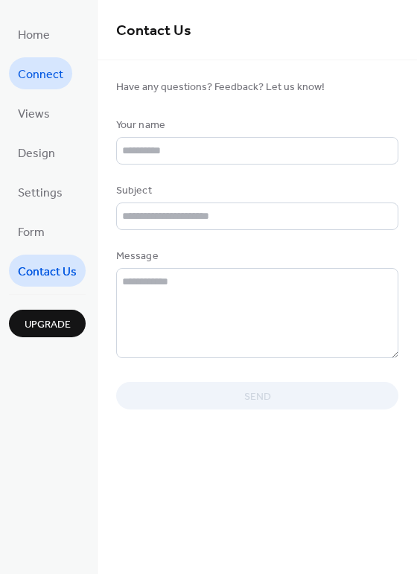
click at [41, 79] on span "Connect" at bounding box center [40, 74] width 45 height 23
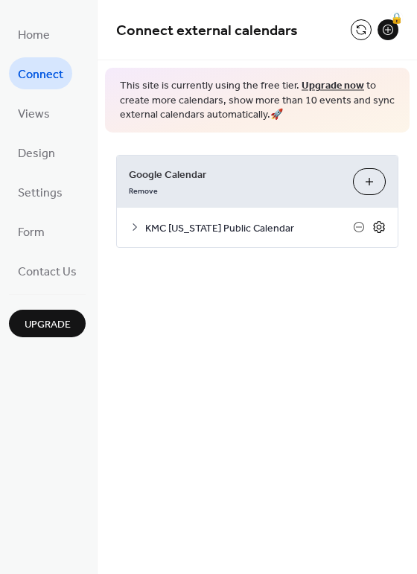
click at [378, 226] on icon at bounding box center [378, 226] width 13 height 13
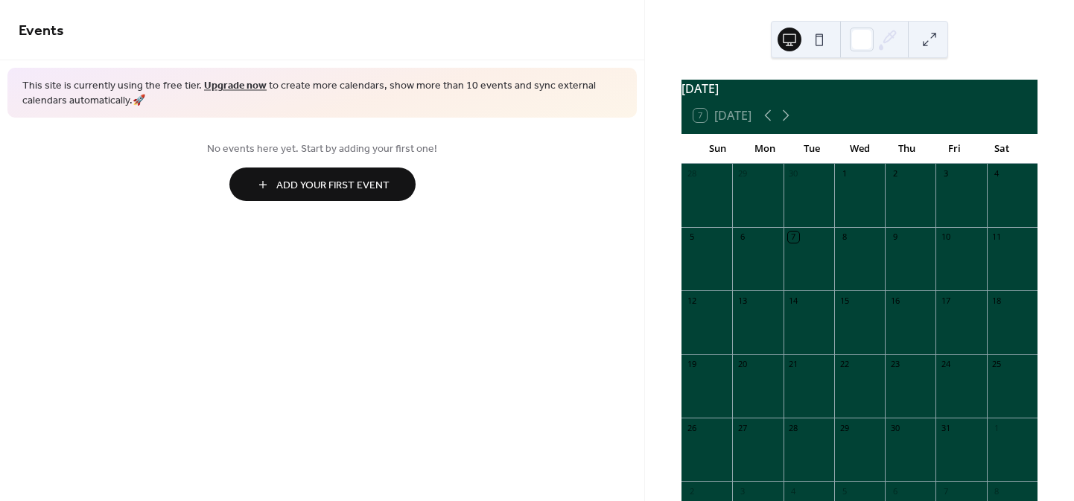
click at [817, 41] on button at bounding box center [819, 40] width 24 height 24
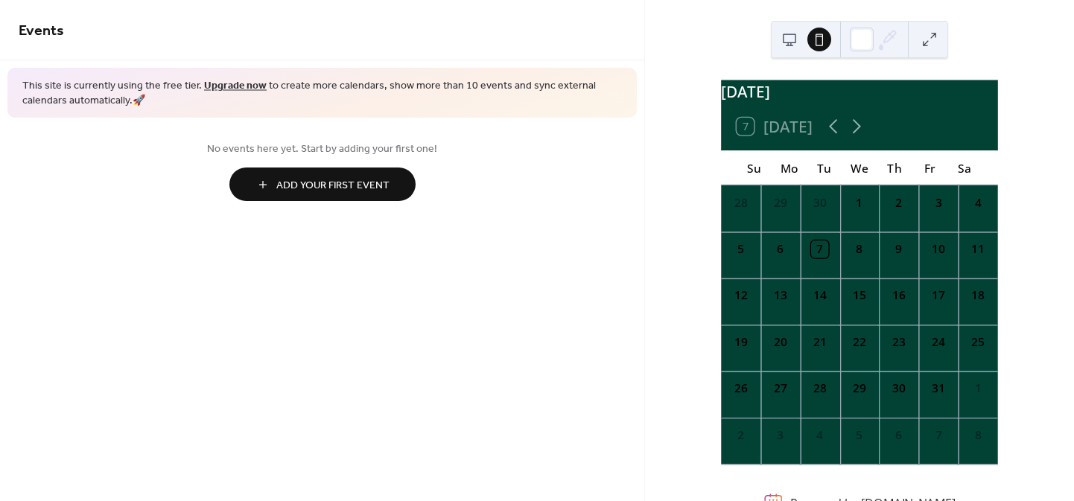
click at [794, 36] on button at bounding box center [789, 40] width 24 height 24
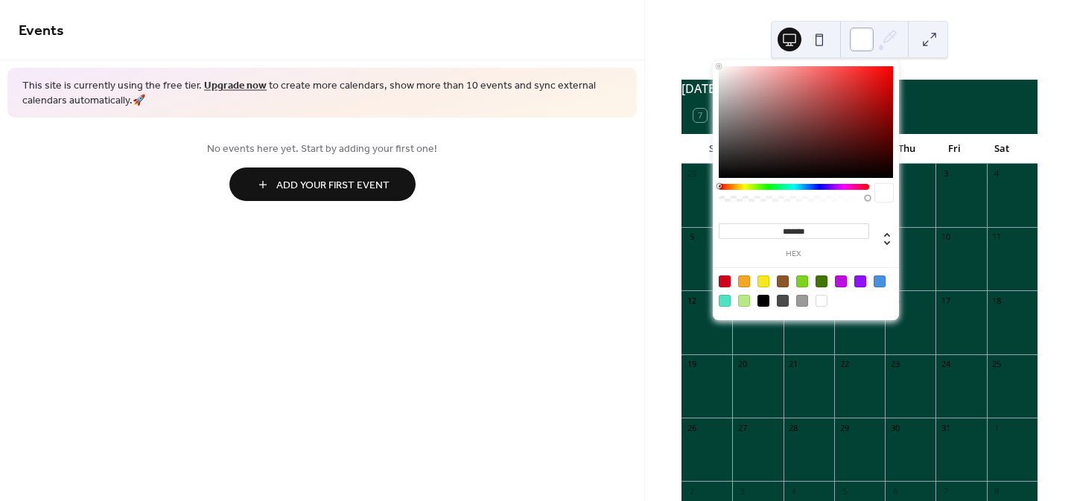
click at [859, 39] on div at bounding box center [861, 40] width 24 height 24
click at [809, 281] on div at bounding box center [805, 290] width 189 height 47
click at [800, 279] on div at bounding box center [802, 281] width 12 height 12
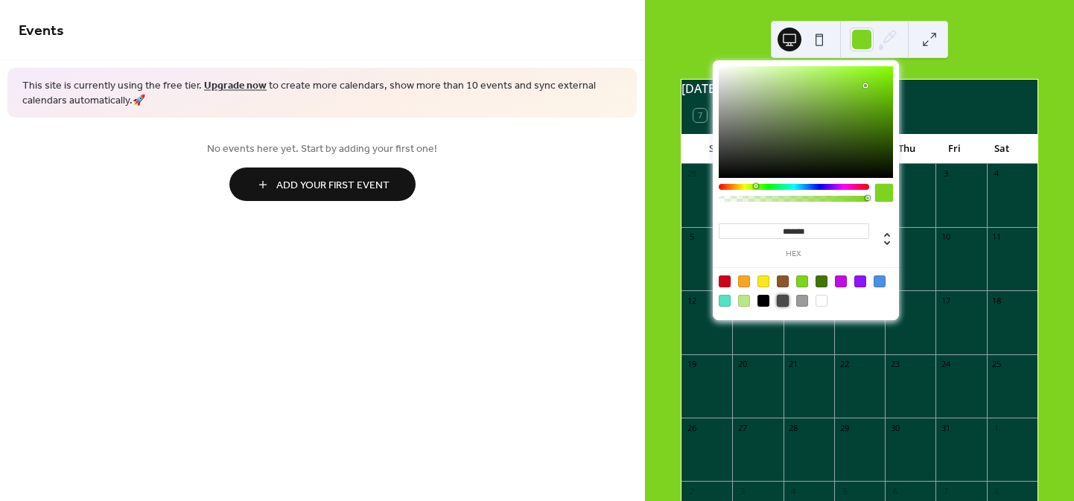
click at [782, 295] on div at bounding box center [783, 301] width 12 height 12
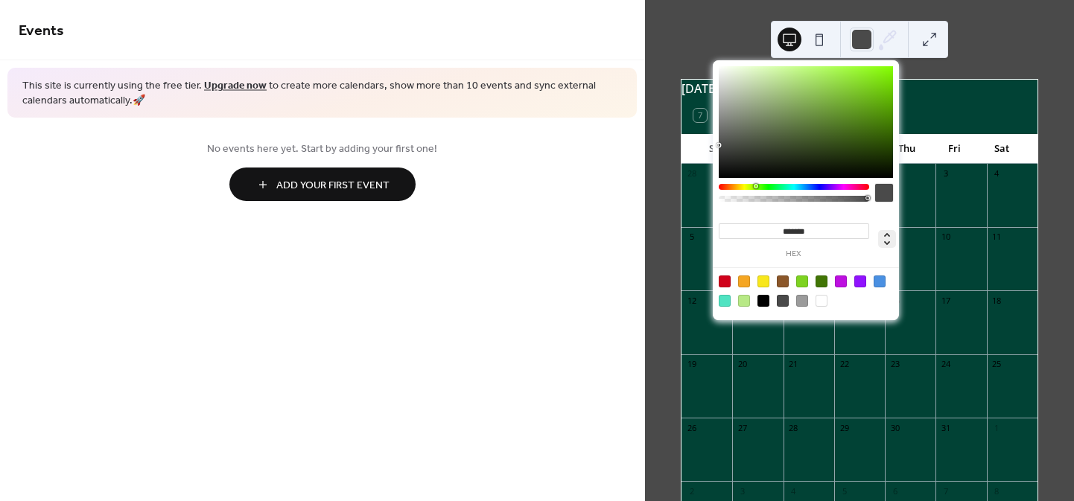
click at [889, 246] on icon at bounding box center [887, 239] width 18 height 18
type input "**"
click at [807, 234] on input "**" at bounding box center [813, 231] width 34 height 16
click at [933, 37] on button at bounding box center [929, 40] width 24 height 24
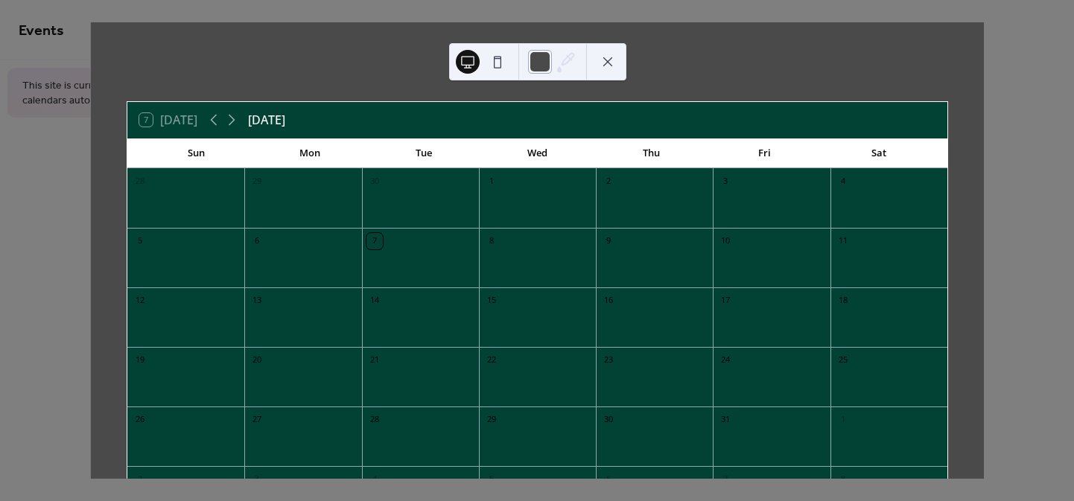
click at [541, 62] on div at bounding box center [540, 62] width 24 height 24
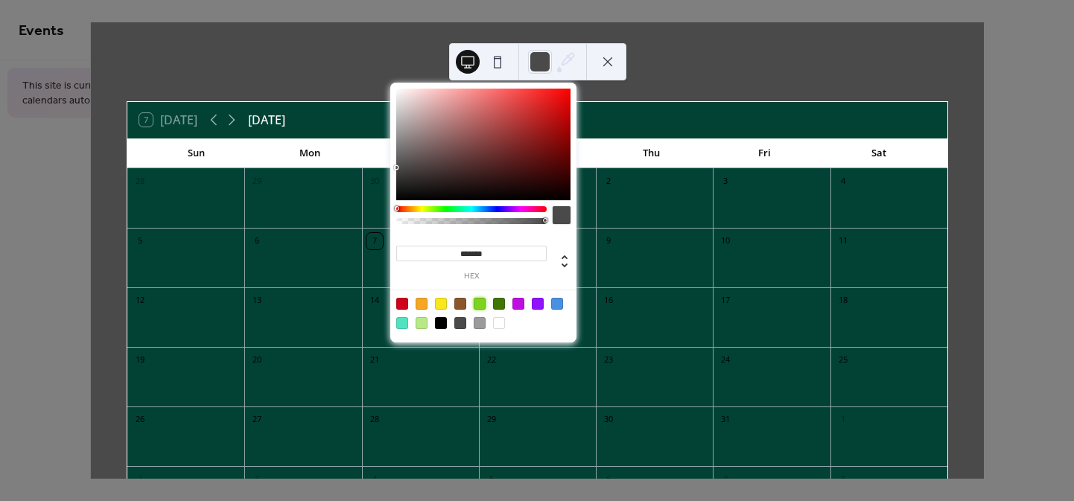
click at [485, 299] on div at bounding box center [480, 304] width 12 height 12
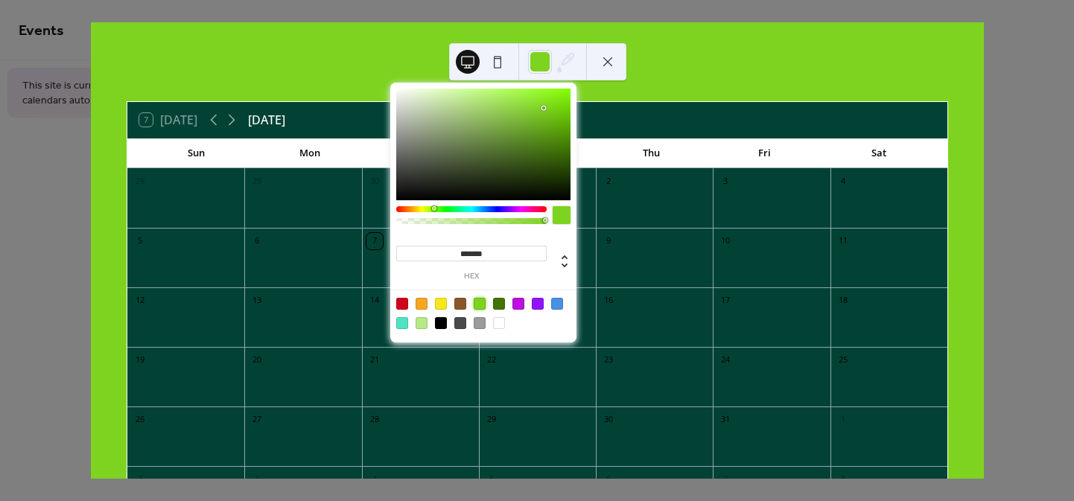
click at [535, 298] on div at bounding box center [538, 304] width 12 height 12
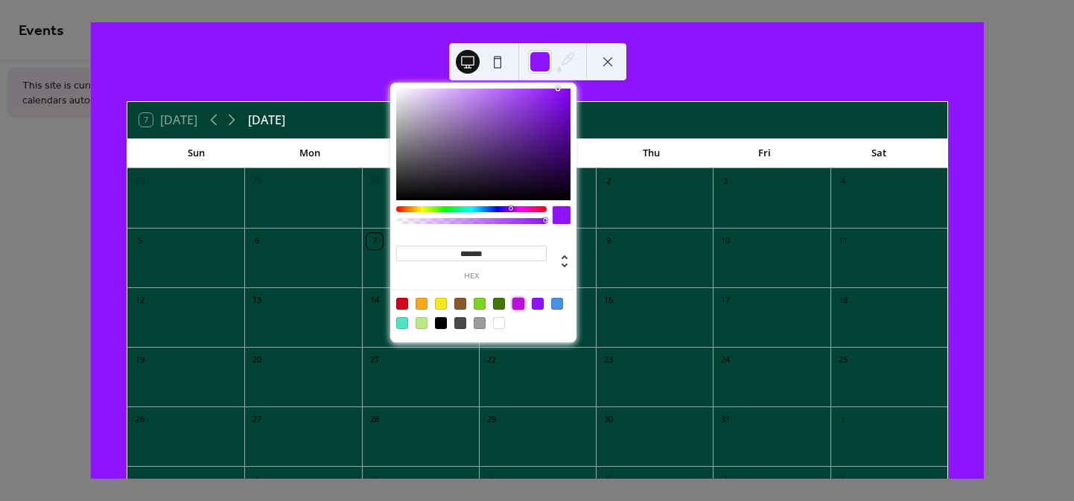
click at [518, 302] on div at bounding box center [518, 304] width 12 height 12
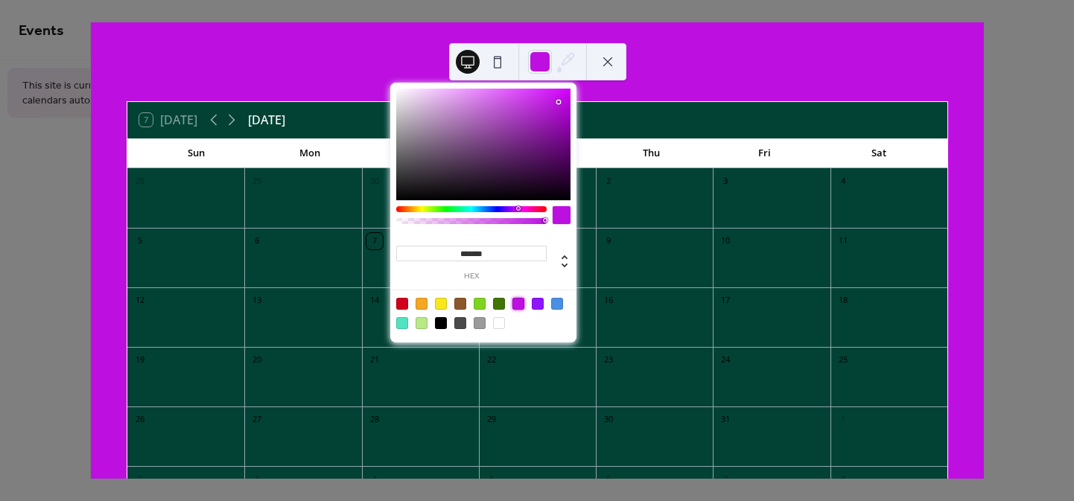
click at [559, 305] on div at bounding box center [557, 304] width 12 height 12
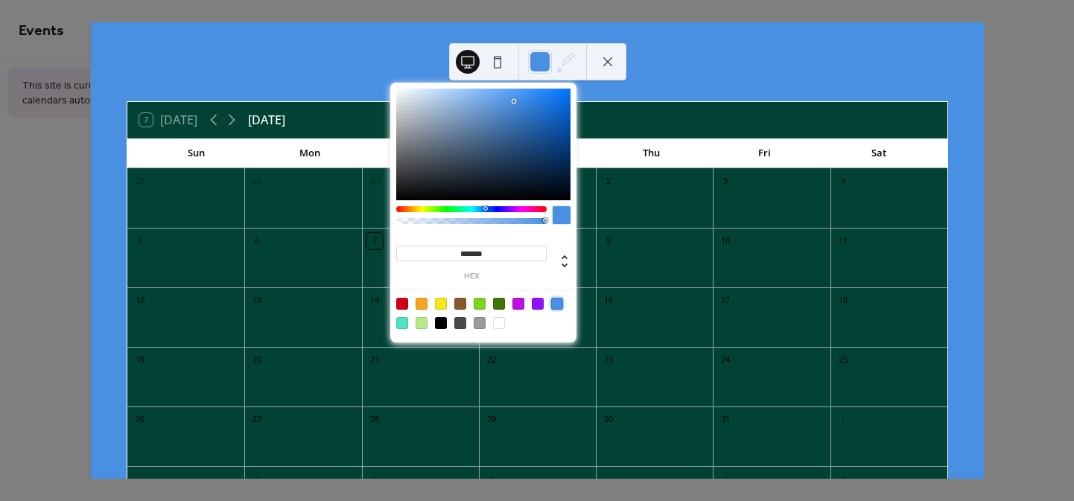
click at [482, 321] on div at bounding box center [480, 323] width 12 height 12
type input "*******"
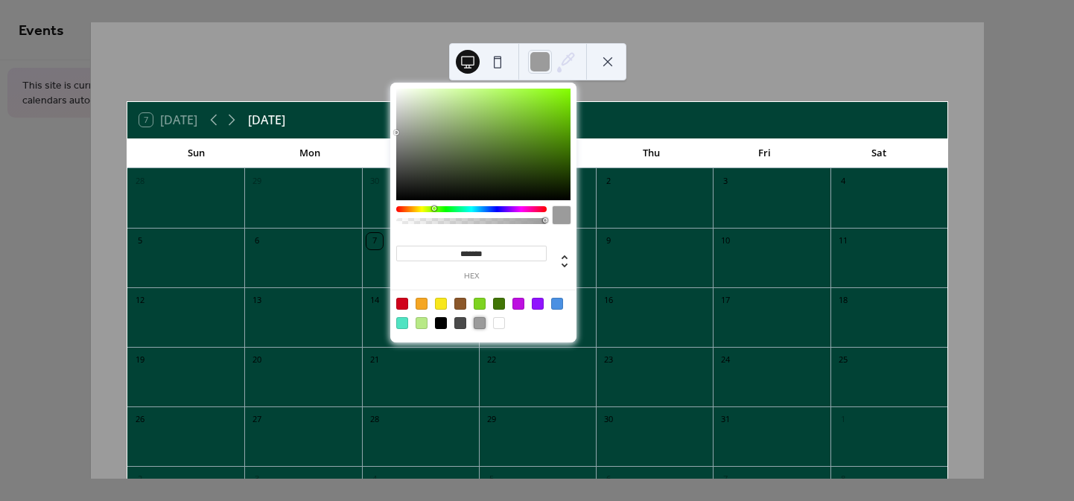
click at [575, 62] on icon at bounding box center [566, 62] width 22 height 22
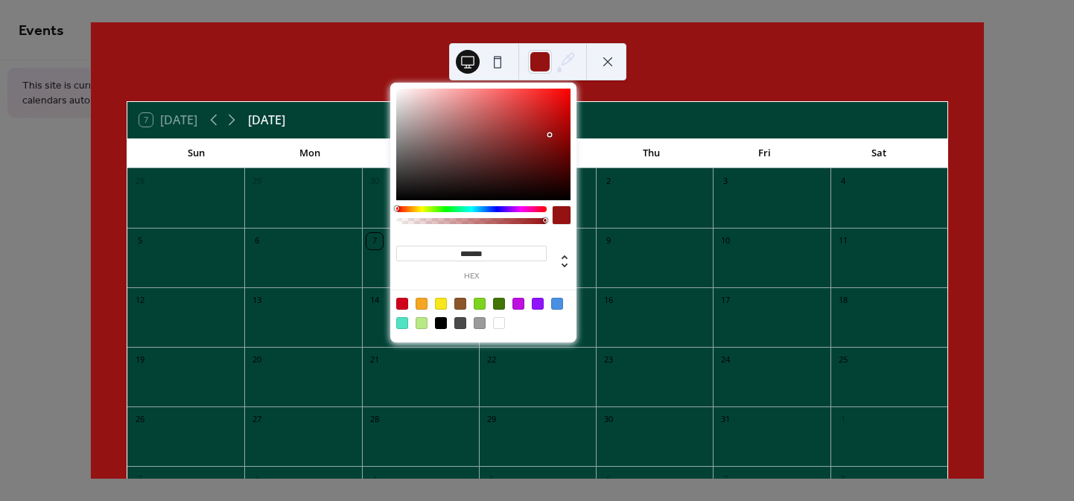
click at [549, 135] on div at bounding box center [483, 145] width 174 height 112
click at [556, 302] on div at bounding box center [557, 304] width 12 height 12
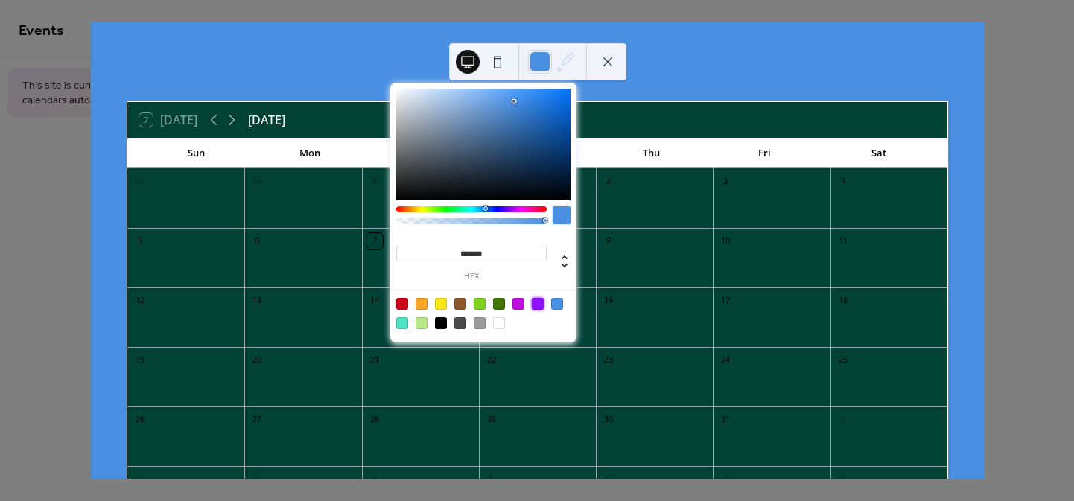
click at [541, 299] on div at bounding box center [538, 304] width 12 height 12
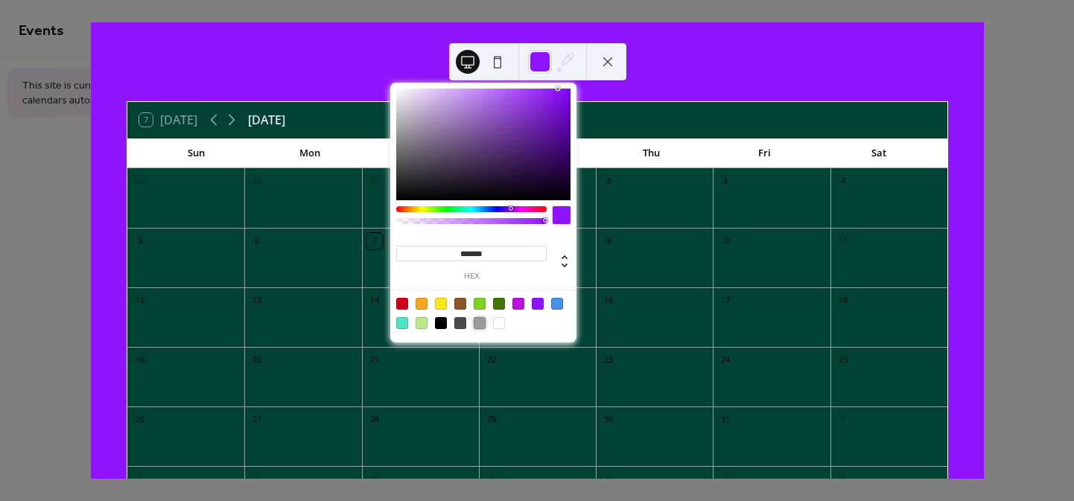
click at [479, 326] on div at bounding box center [480, 323] width 12 height 12
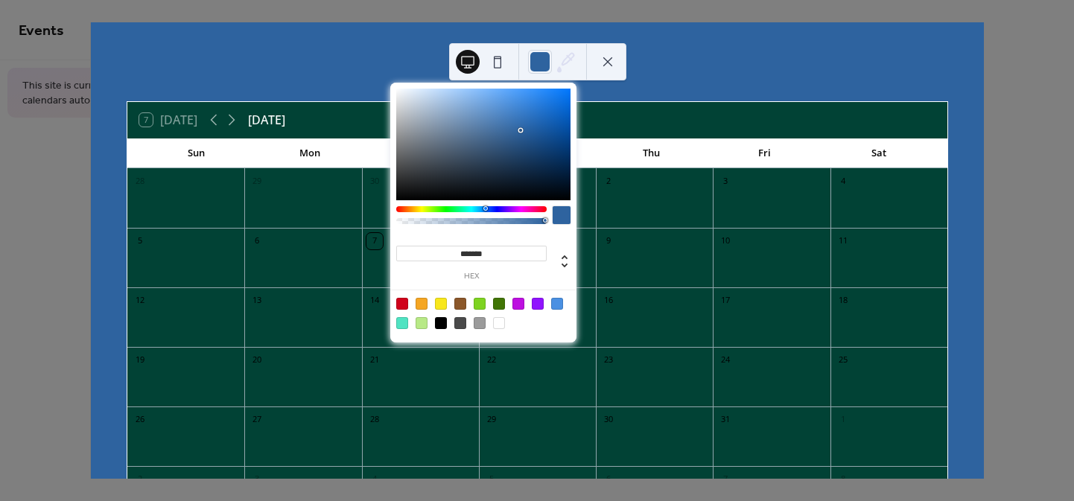
click at [520, 130] on div at bounding box center [483, 145] width 174 height 112
click at [495, 141] on div at bounding box center [483, 145] width 174 height 112
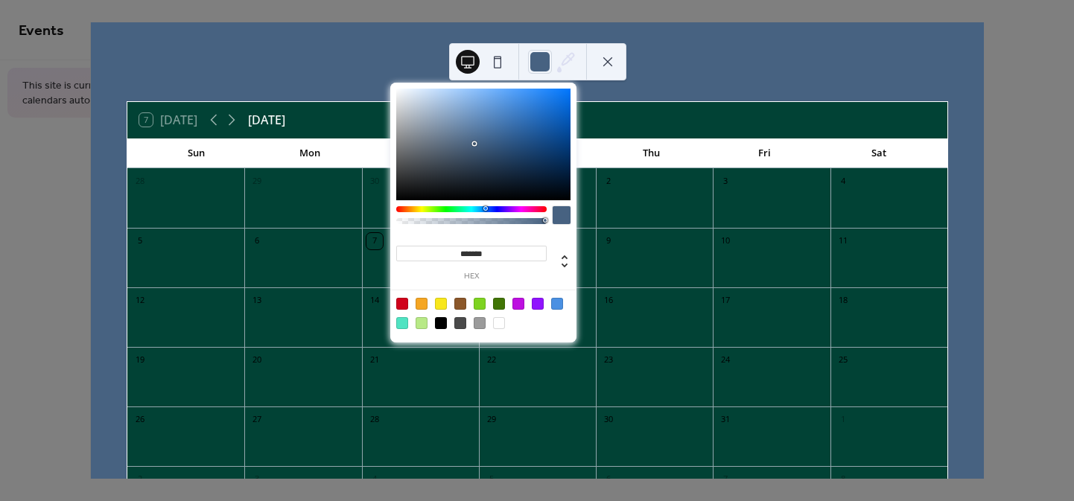
click at [474, 144] on div at bounding box center [483, 145] width 174 height 112
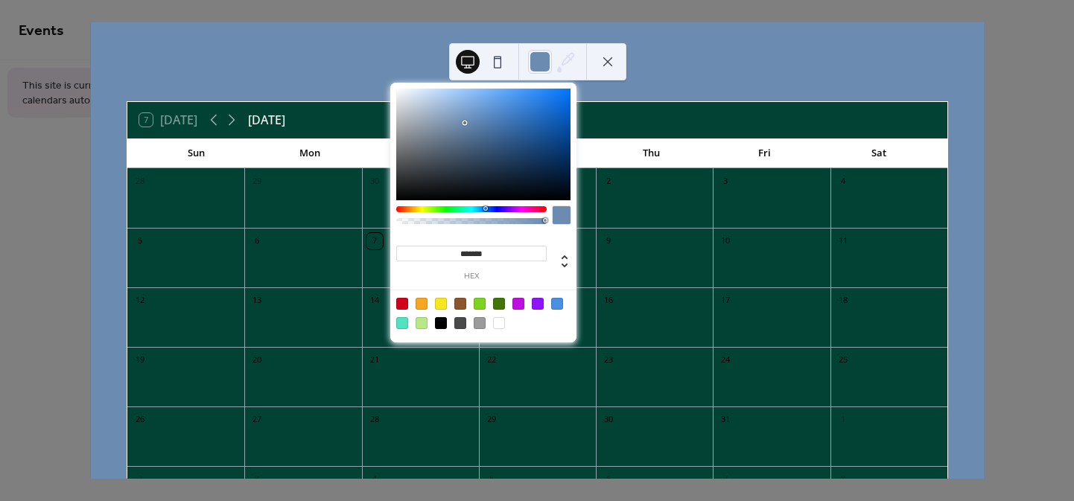
click at [465, 123] on div at bounding box center [483, 145] width 174 height 112
type input "*******"
click at [439, 106] on div at bounding box center [483, 145] width 174 height 112
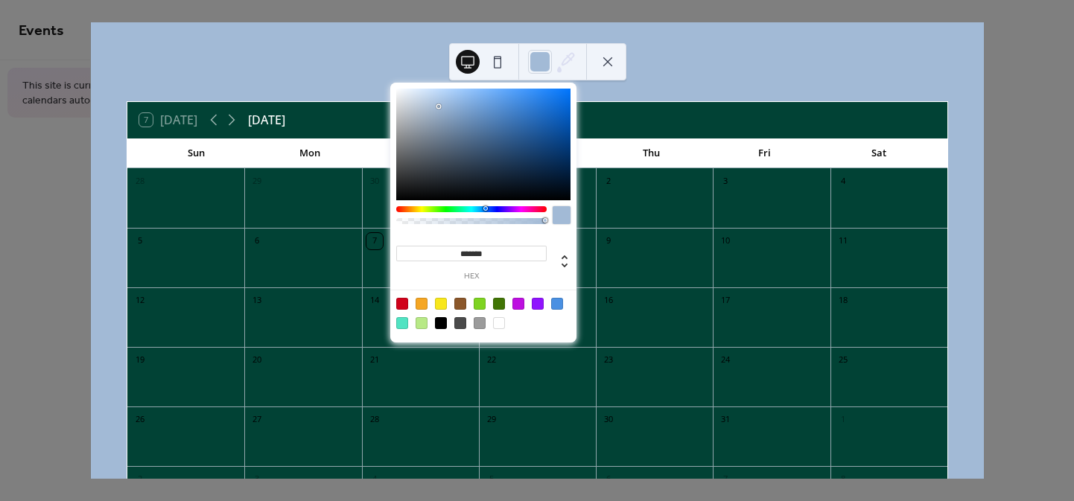
click at [613, 59] on button at bounding box center [608, 62] width 24 height 24
